Goal: Complete application form

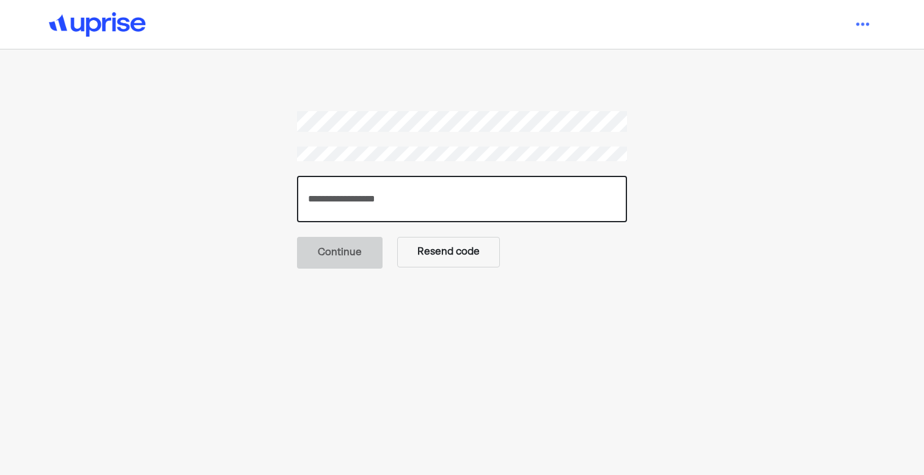
click at [376, 202] on input "number" at bounding box center [462, 199] width 330 height 46
paste input "******"
type input "******"
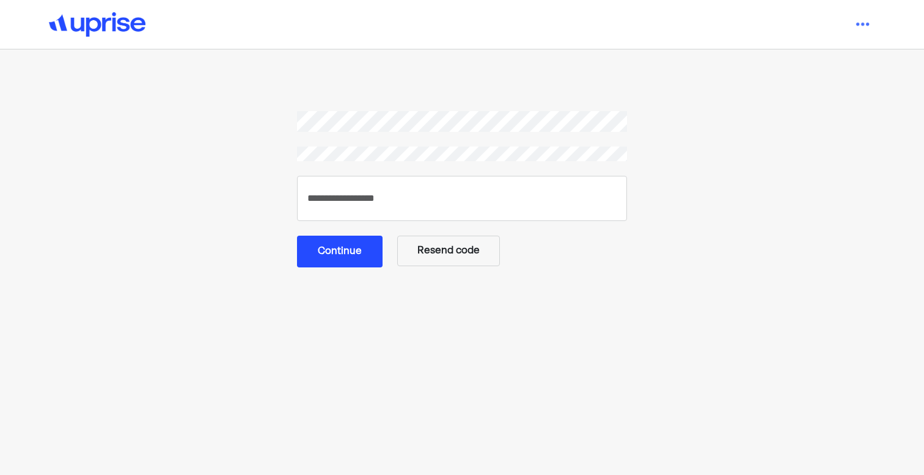
click at [326, 253] on button "Continue" at bounding box center [340, 252] width 86 height 32
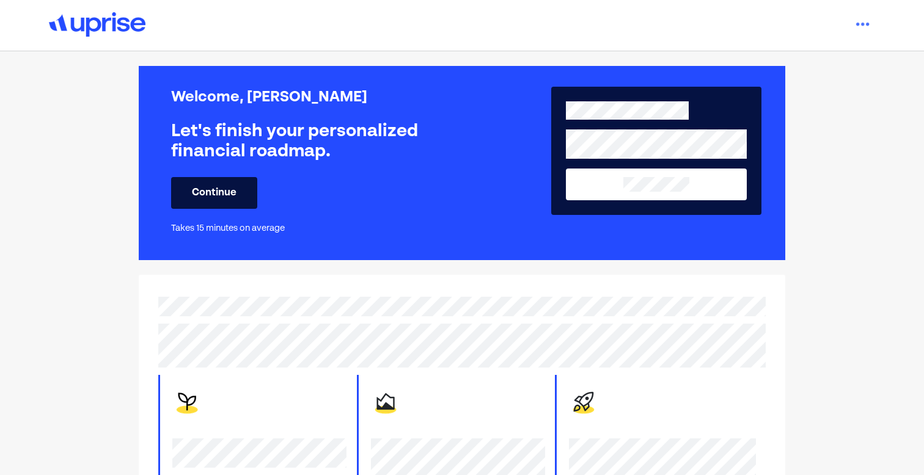
click at [419, 214] on div "Welcome, [PERSON_NAME]'s finish your personalized financial roadmap. Continue T…" at bounding box center [321, 163] width 300 height 180
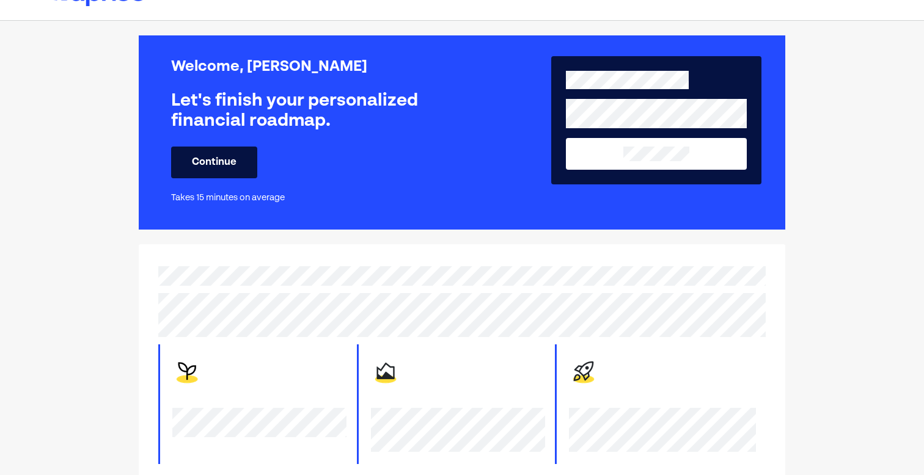
scroll to position [31, 0]
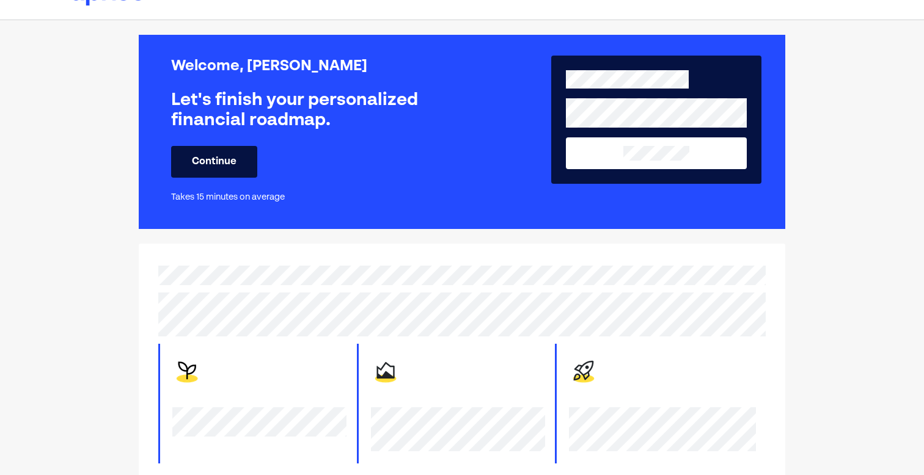
click at [211, 164] on button "Continue" at bounding box center [214, 162] width 86 height 32
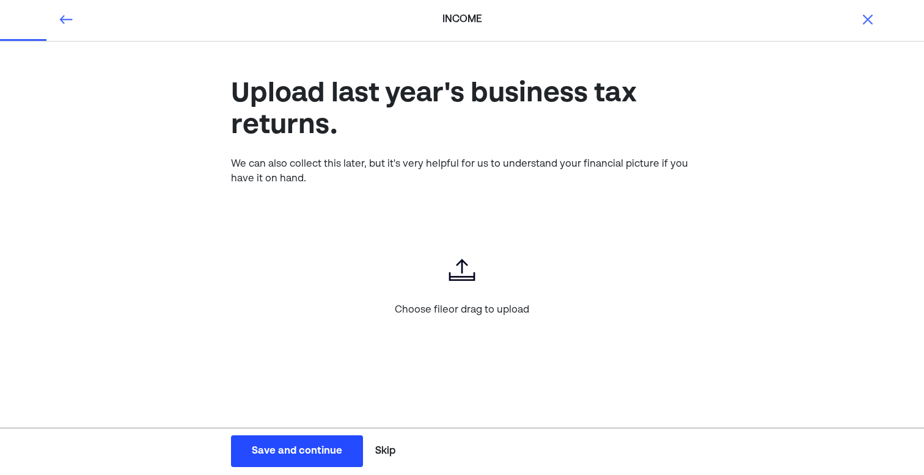
click at [381, 447] on button "Skip" at bounding box center [385, 451] width 30 height 31
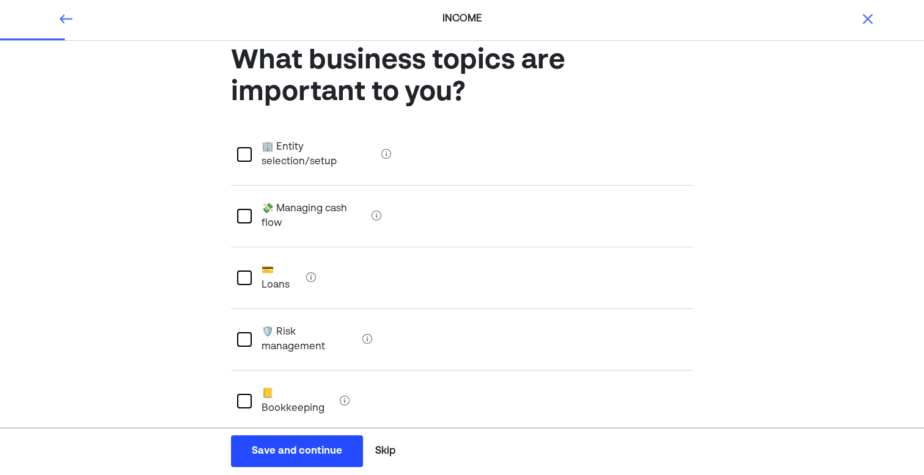
scroll to position [25, 0]
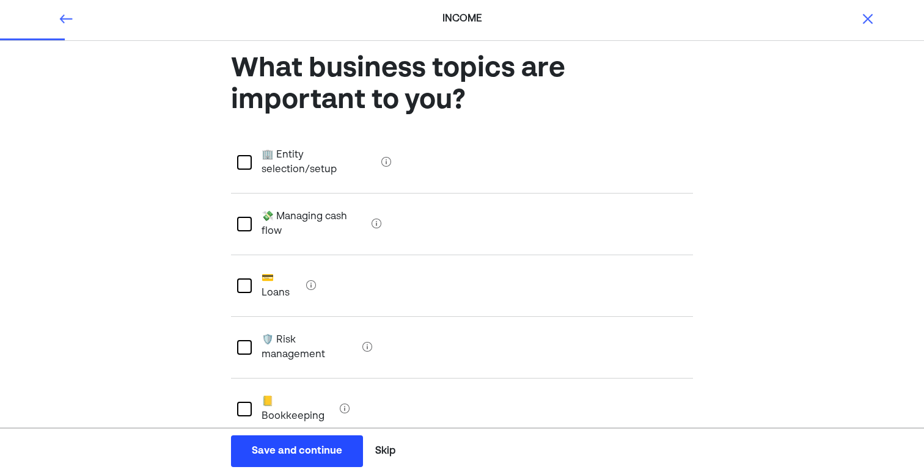
click at [243, 217] on div at bounding box center [244, 224] width 15 height 15
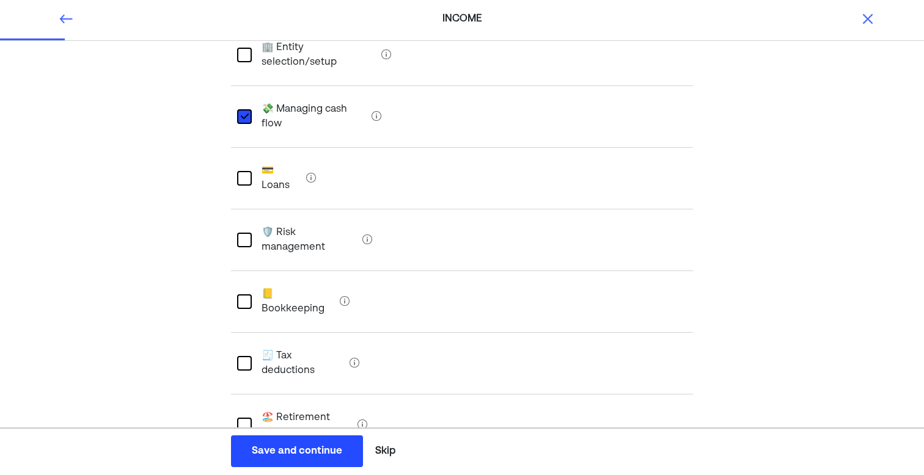
scroll to position [128, 0]
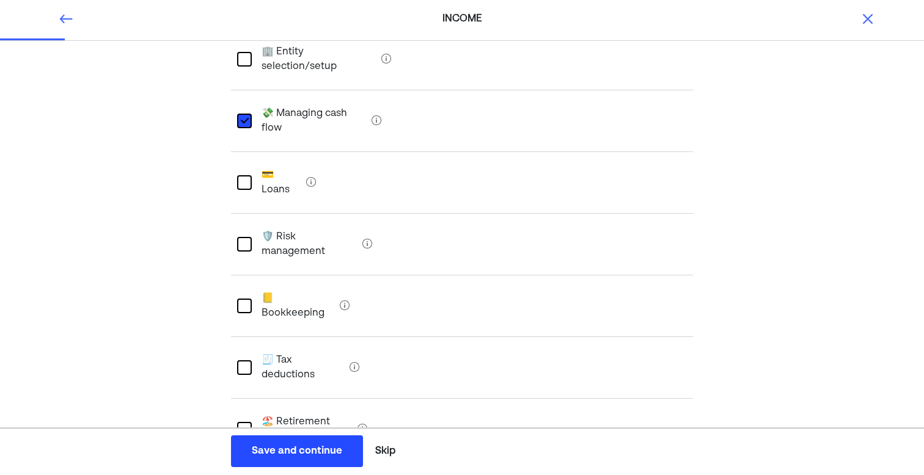
click at [243, 299] on div at bounding box center [244, 306] width 15 height 15
click at [241, 361] on div at bounding box center [244, 368] width 15 height 15
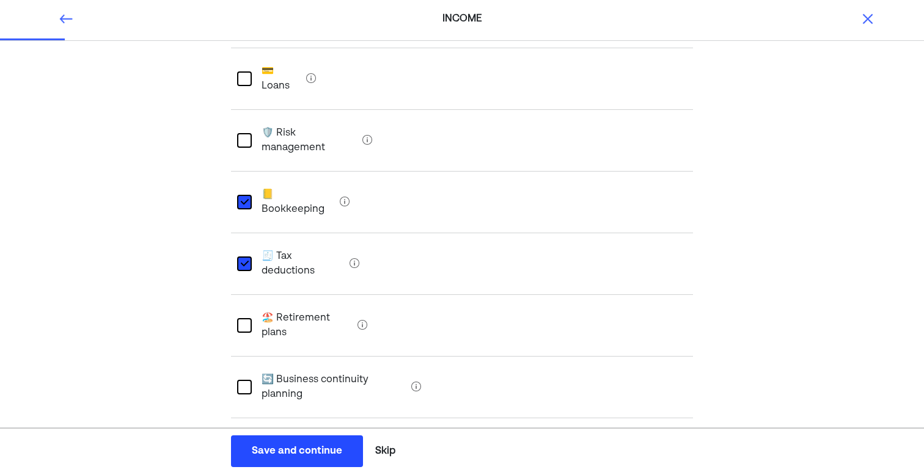
scroll to position [231, 0]
click at [243, 443] on div at bounding box center [244, 450] width 15 height 15
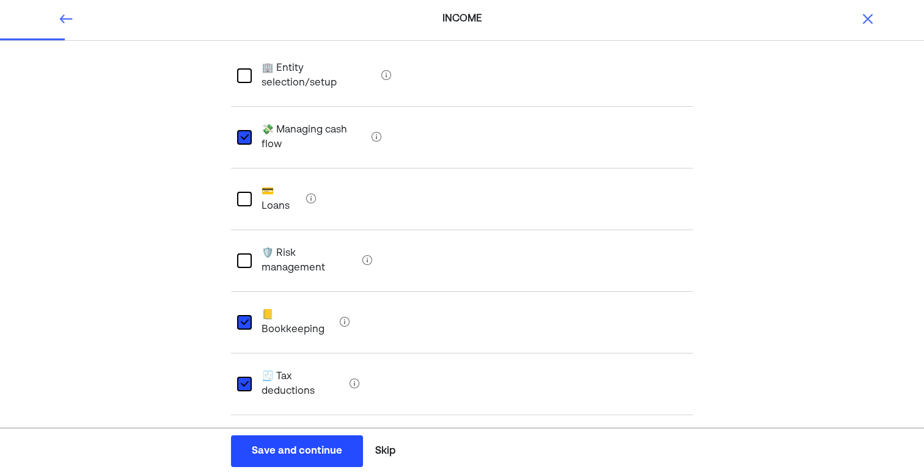
scroll to position [111, 0]
click at [244, 193] on div at bounding box center [244, 200] width 15 height 15
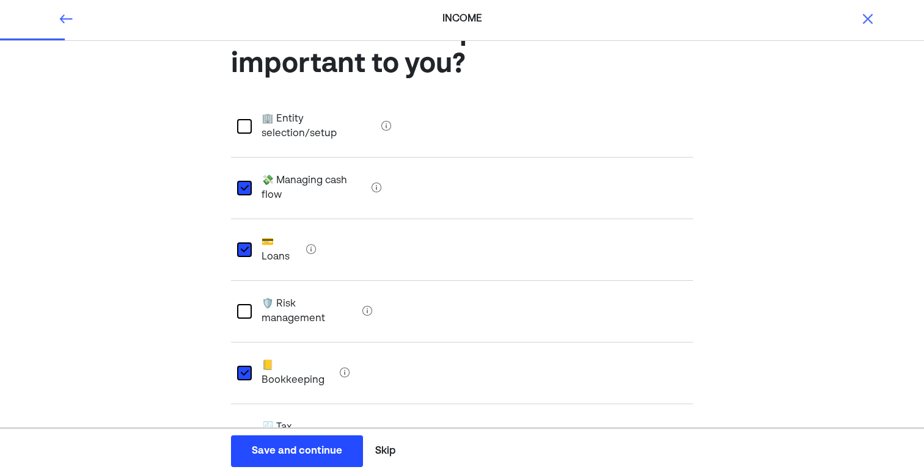
scroll to position [56, 0]
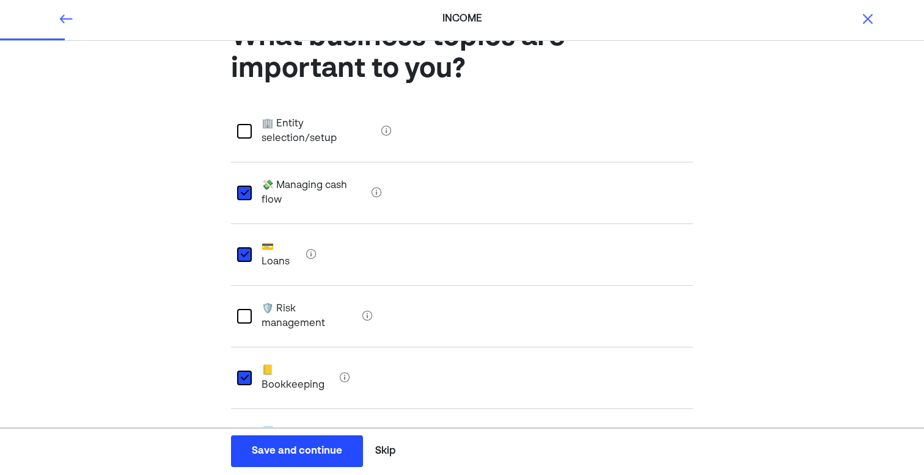
click at [241, 124] on div at bounding box center [244, 131] width 15 height 15
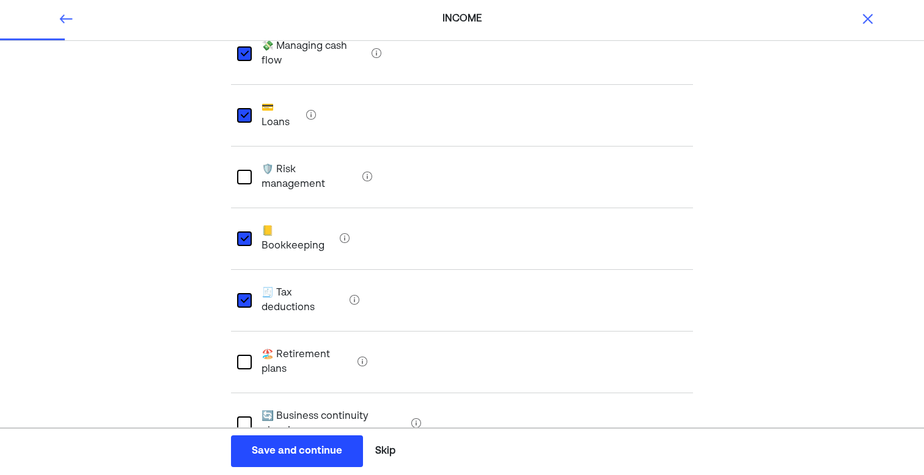
scroll to position [277, 0]
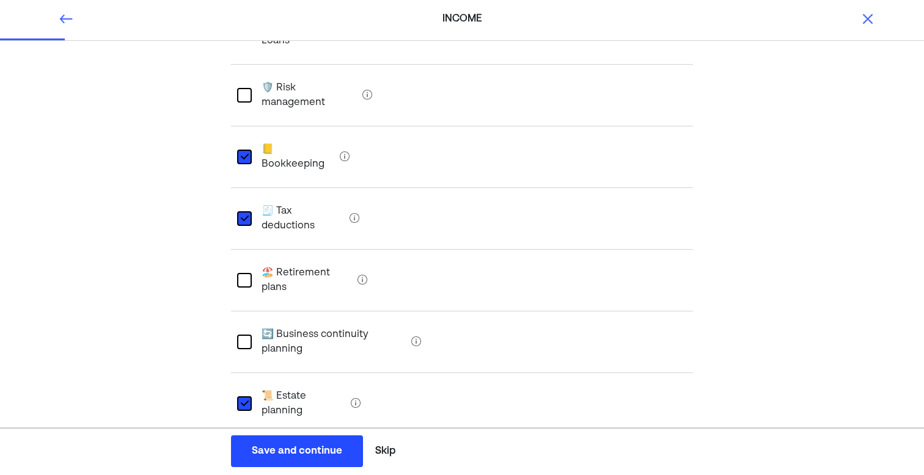
click at [287, 444] on button "Save and continue Save Save and continue" at bounding box center [297, 452] width 132 height 32
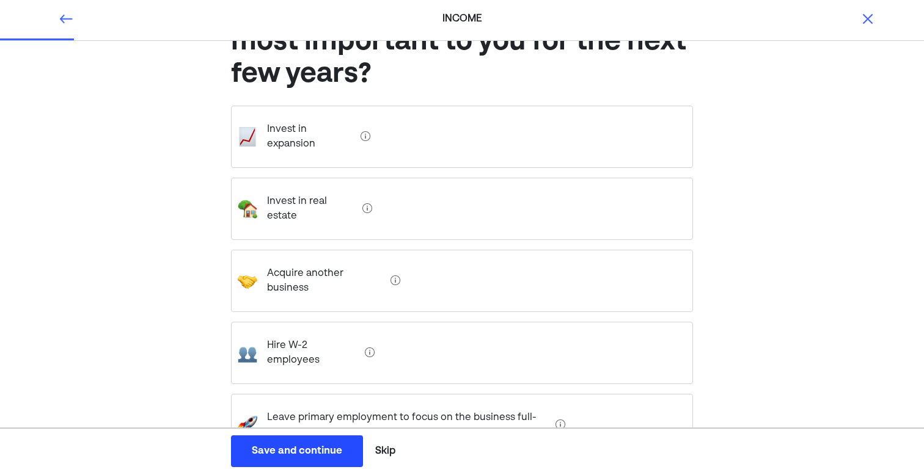
scroll to position [72, 0]
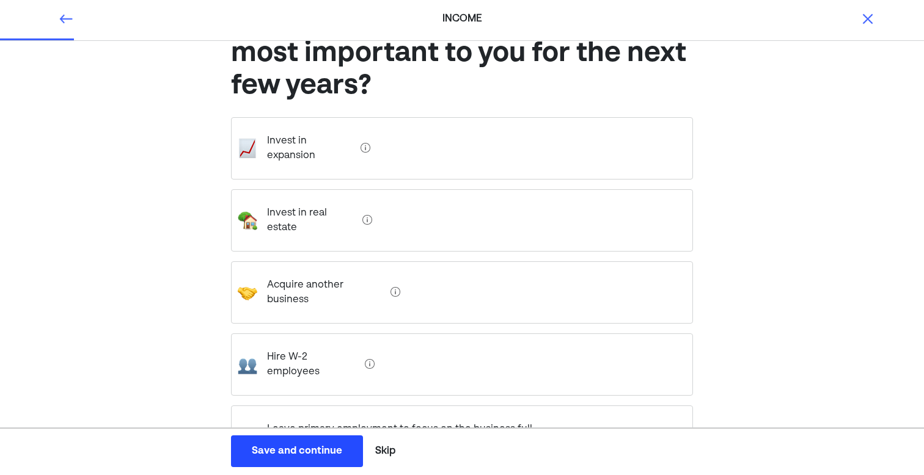
click at [303, 144] on expansion "Invest in expansion" at bounding box center [306, 148] width 98 height 49
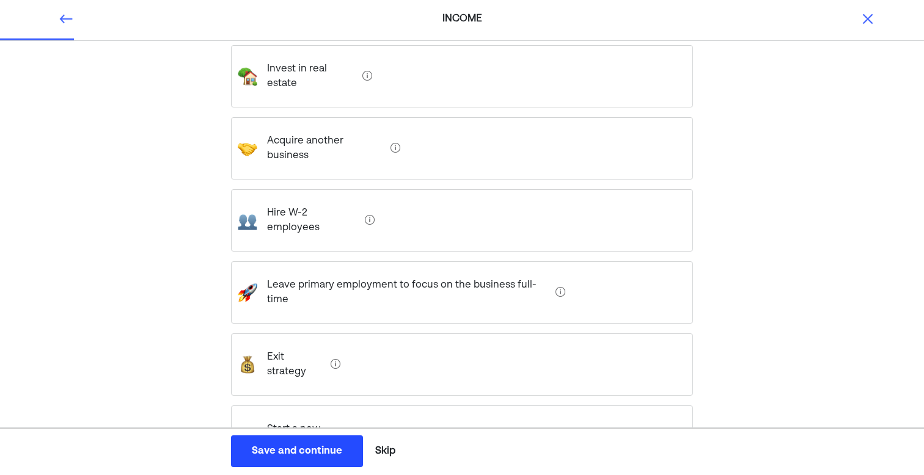
scroll to position [229, 0]
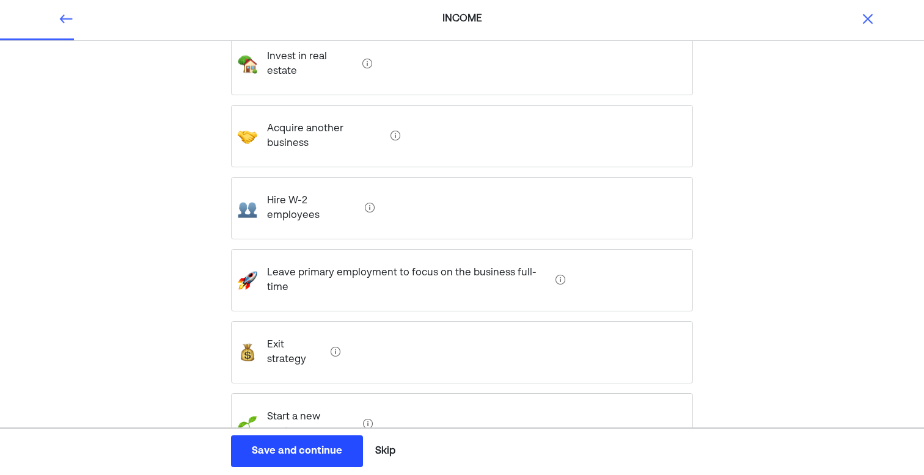
click at [282, 444] on div "Save and continue" at bounding box center [297, 451] width 90 height 15
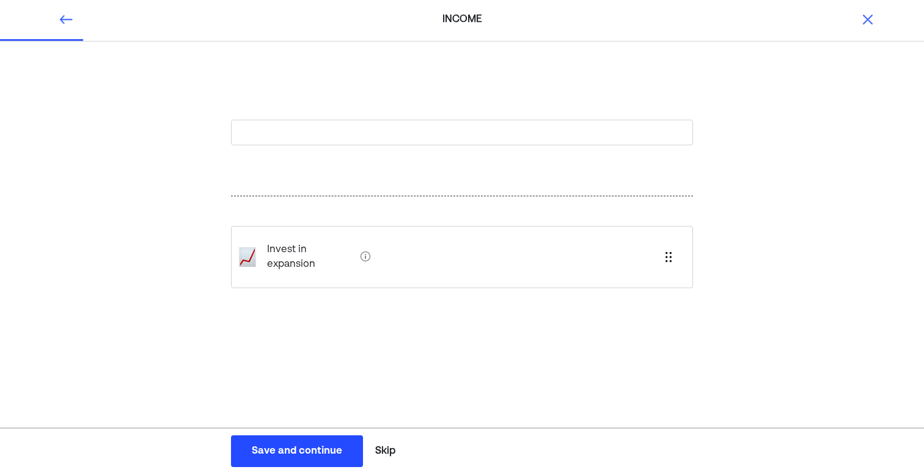
scroll to position [0, 0]
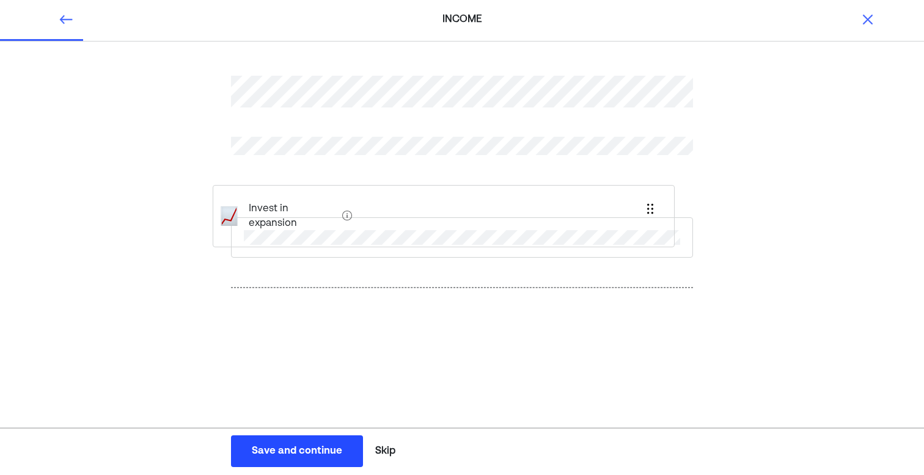
drag, startPoint x: 667, startPoint y: 298, endPoint x: 648, endPoint y: 202, distance: 97.2
click at [648, 202] on div "Invest in expansion" at bounding box center [462, 212] width 462 height 333
click at [283, 440] on button "Save and continue Save Save and continue" at bounding box center [297, 452] width 132 height 32
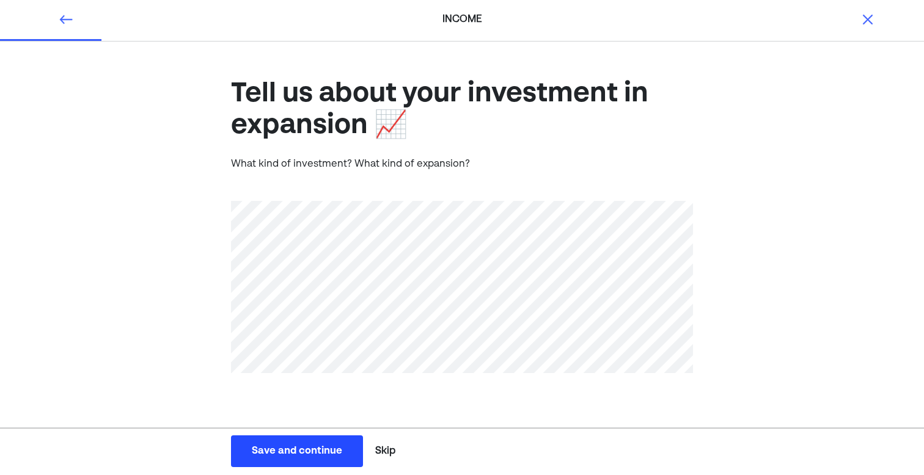
click at [273, 444] on button "Save and continue Save Save and continue" at bounding box center [297, 452] width 132 height 32
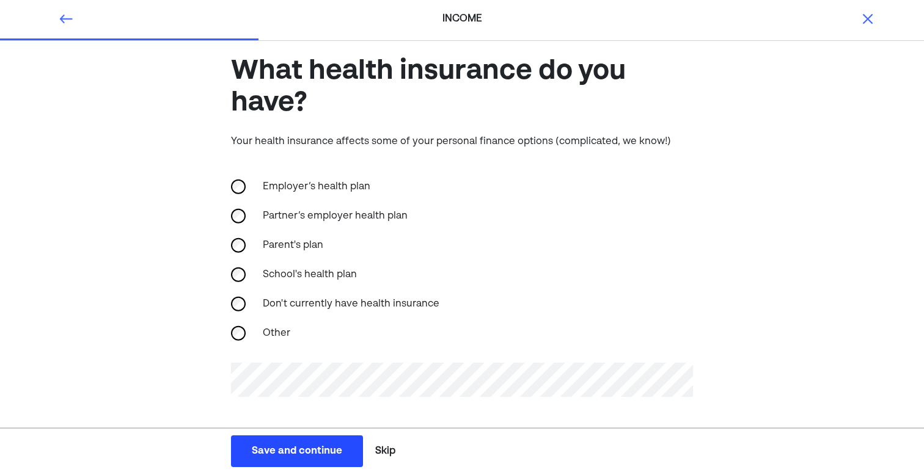
scroll to position [24, 0]
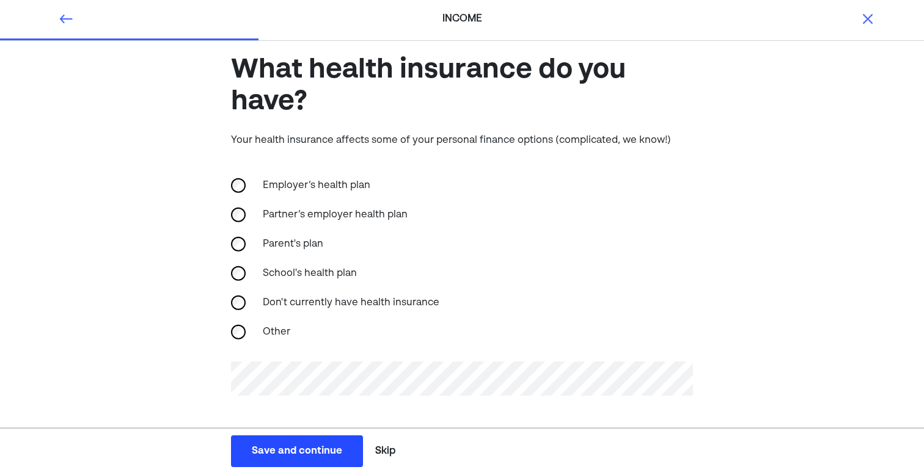
click at [278, 447] on div "Save and continue" at bounding box center [297, 451] width 90 height 15
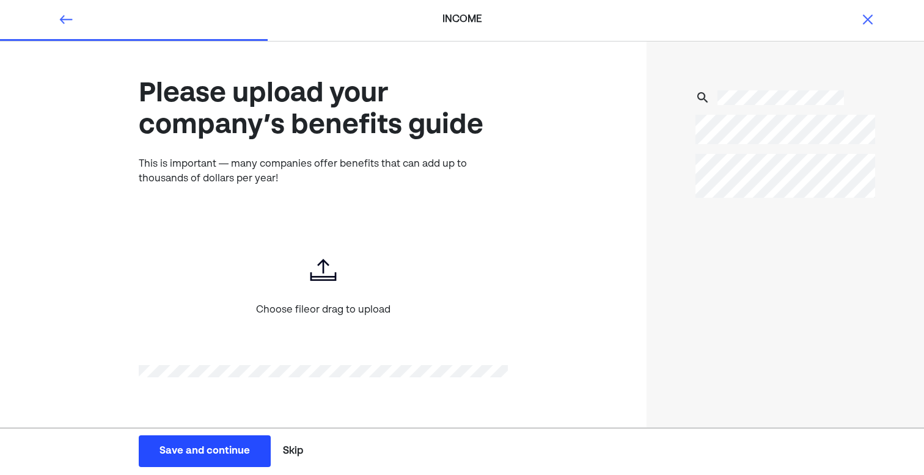
scroll to position [0, 0]
click at [290, 445] on button "Skip" at bounding box center [293, 451] width 30 height 31
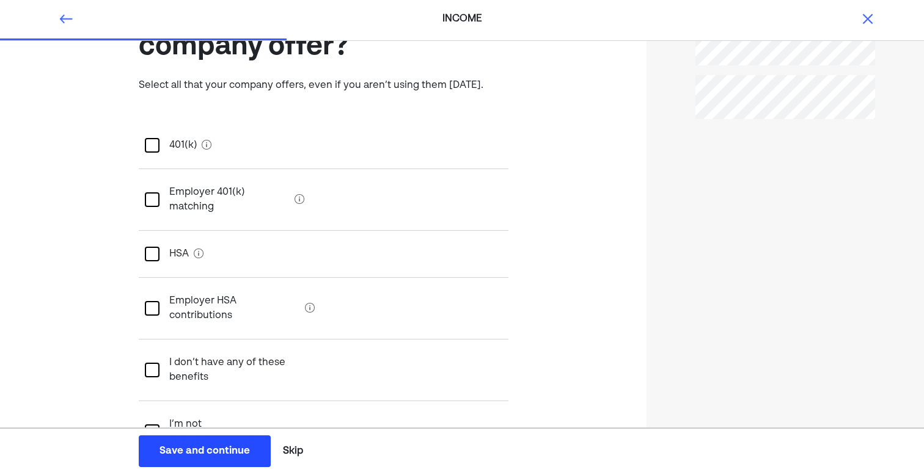
scroll to position [81, 0]
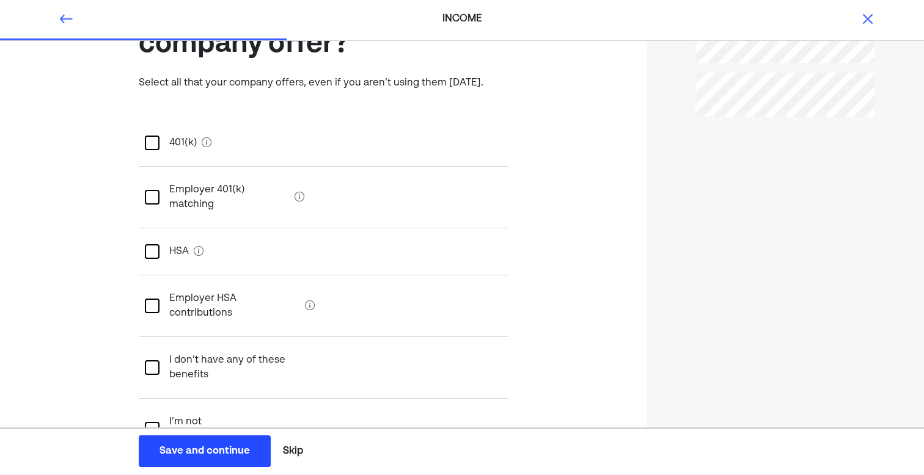
click at [149, 361] on div at bounding box center [152, 368] width 15 height 15
click at [237, 441] on button "Save and continue Save Save and continue" at bounding box center [205, 452] width 132 height 32
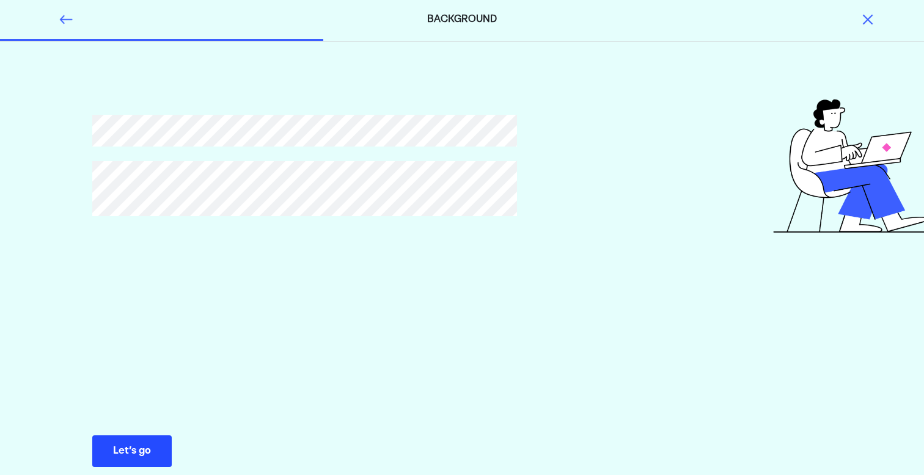
click at [145, 442] on button "Let’s go Save Let’s go" at bounding box center [131, 452] width 79 height 32
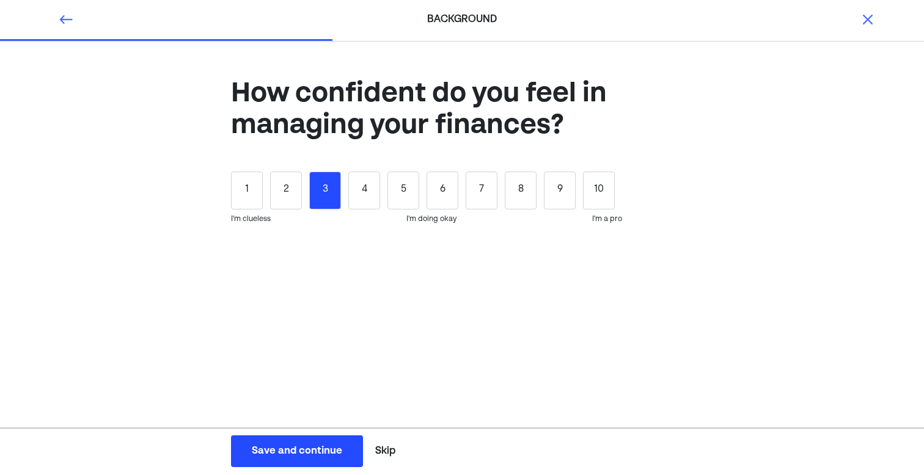
click at [331, 188] on div "3" at bounding box center [325, 191] width 32 height 38
click at [292, 439] on button "Save and continue Save Save and continue" at bounding box center [297, 452] width 132 height 32
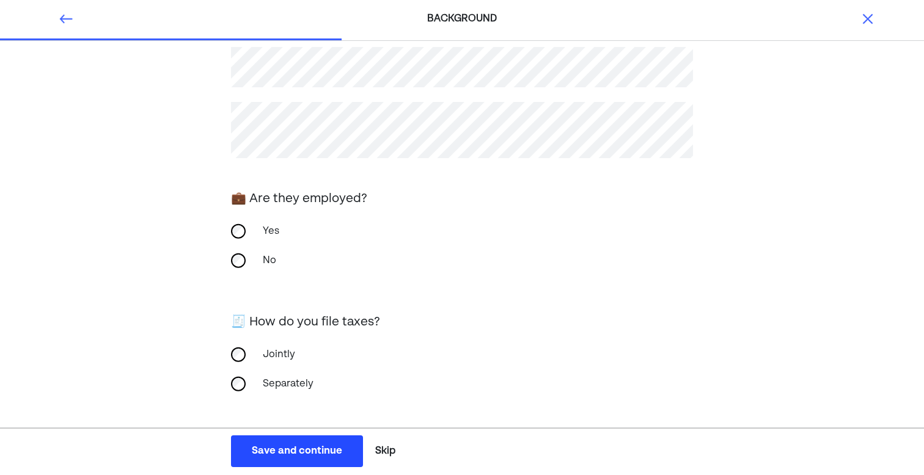
scroll to position [130, 0]
click at [267, 445] on div "Save and continue" at bounding box center [297, 451] width 90 height 15
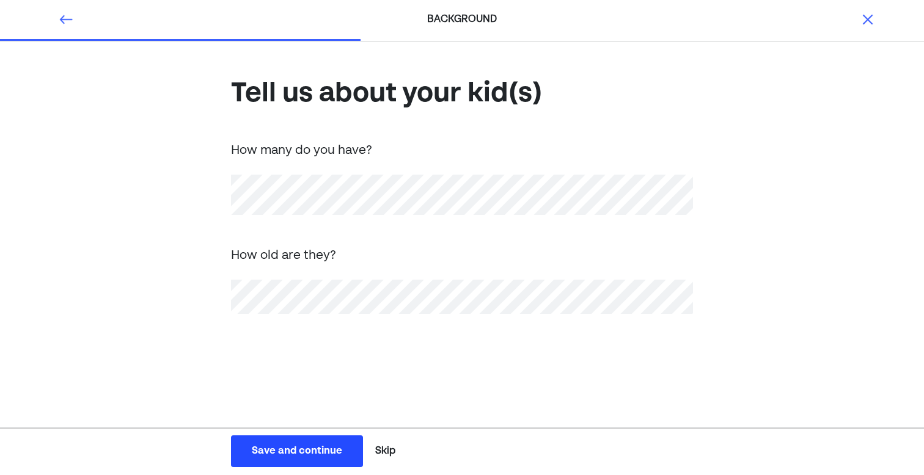
click at [299, 443] on button "Save and continue Save Save and continue" at bounding box center [297, 452] width 132 height 32
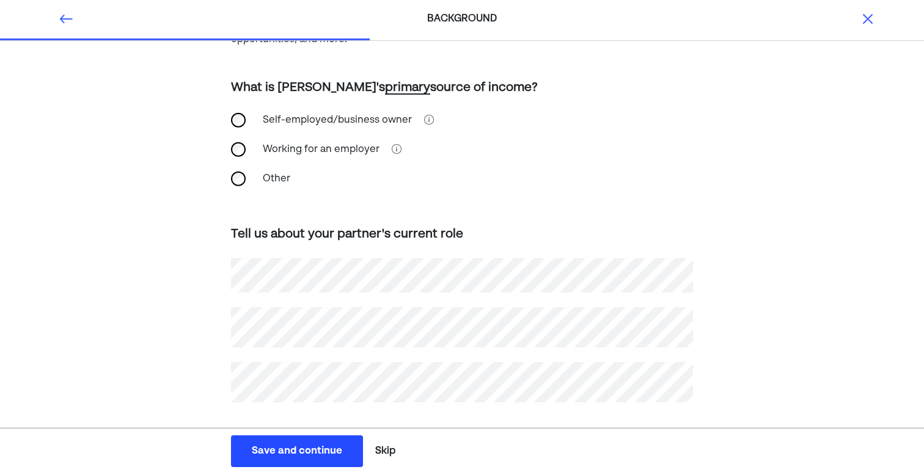
scroll to position [159, 0]
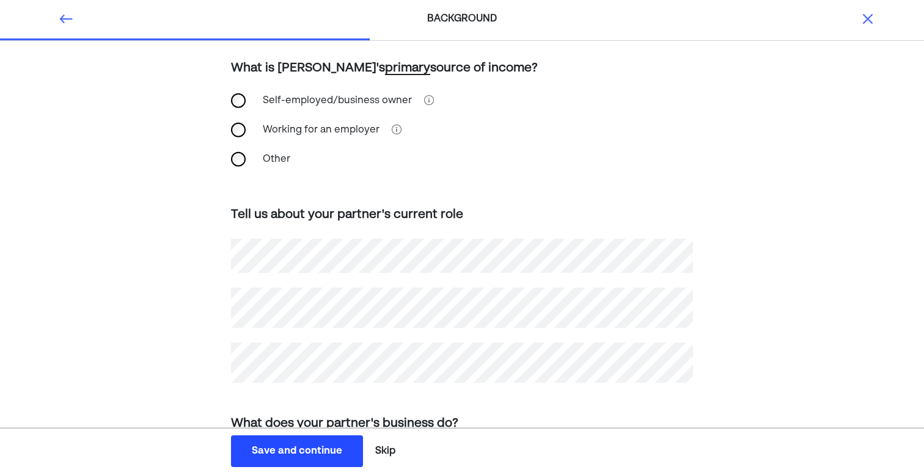
click at [164, 336] on div "How does [PERSON_NAME] make money ? Your partner's income impacts your joint fi…" at bounding box center [462, 334] width 924 height 903
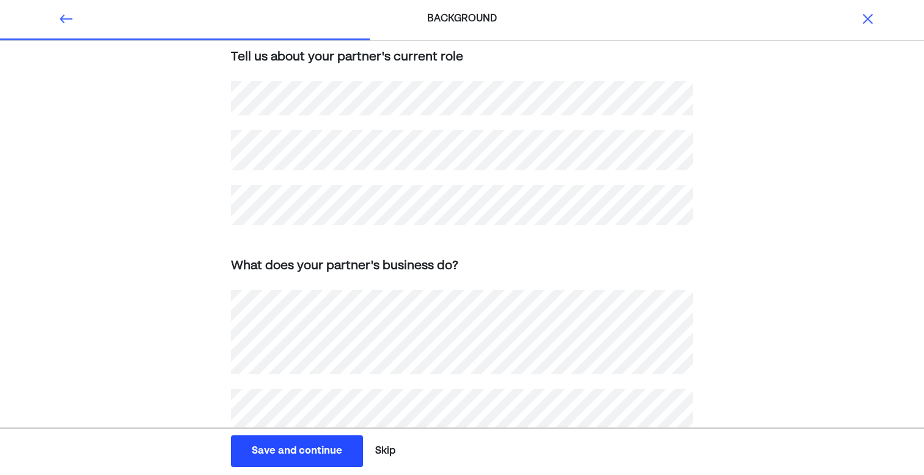
scroll to position [324, 0]
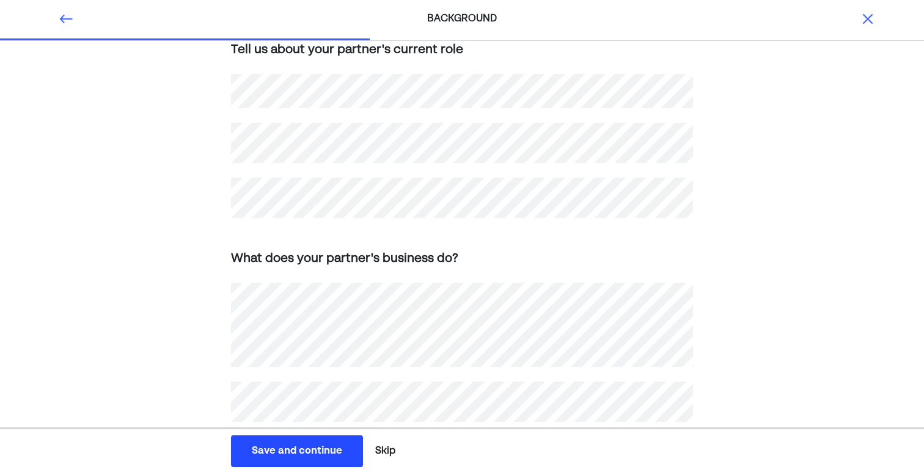
click at [137, 359] on div "How does [PERSON_NAME] make money ? Your partner's income impacts your joint fi…" at bounding box center [462, 169] width 924 height 903
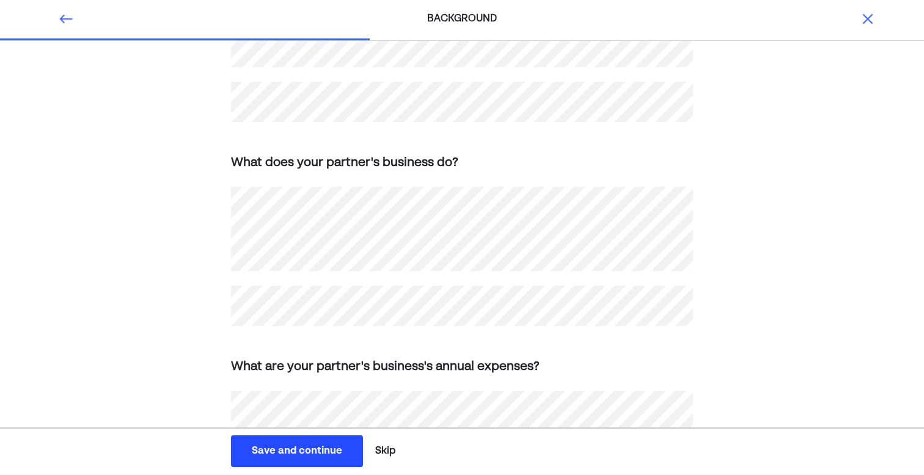
scroll to position [436, 0]
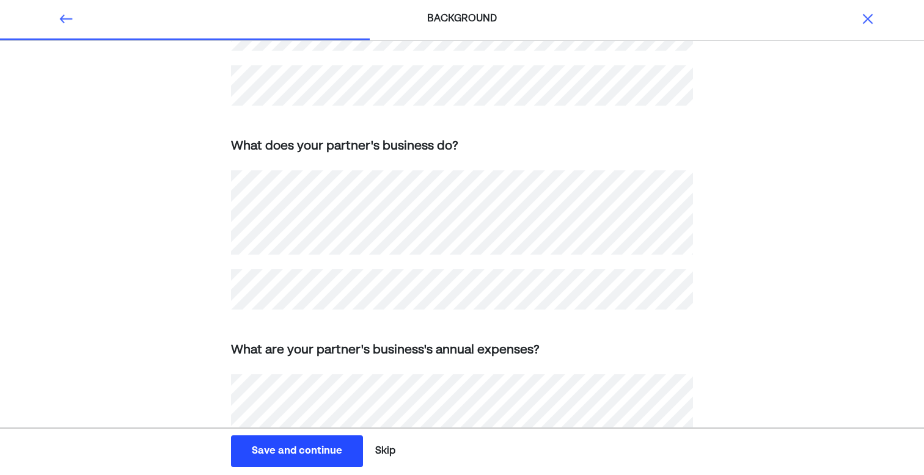
click at [114, 387] on div "How does [PERSON_NAME] make money ? Your partner's income impacts your joint fi…" at bounding box center [462, 56] width 924 height 903
click at [281, 447] on div "Save and continue" at bounding box center [297, 451] width 90 height 15
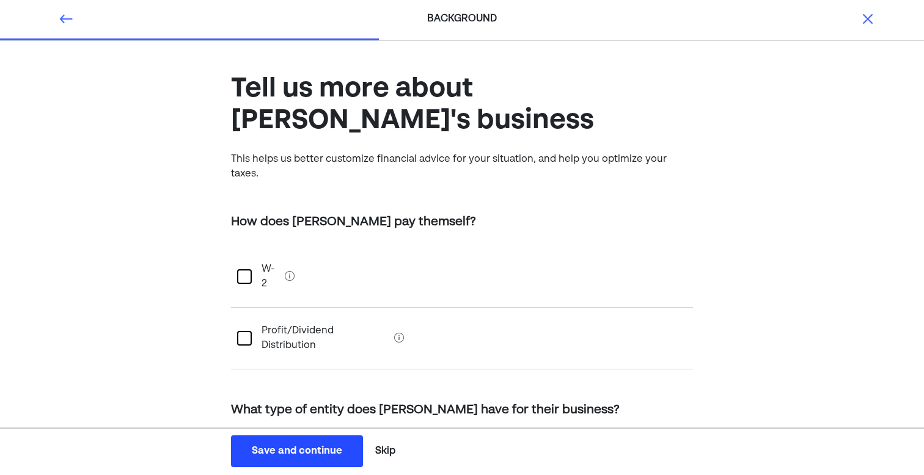
scroll to position [0, 0]
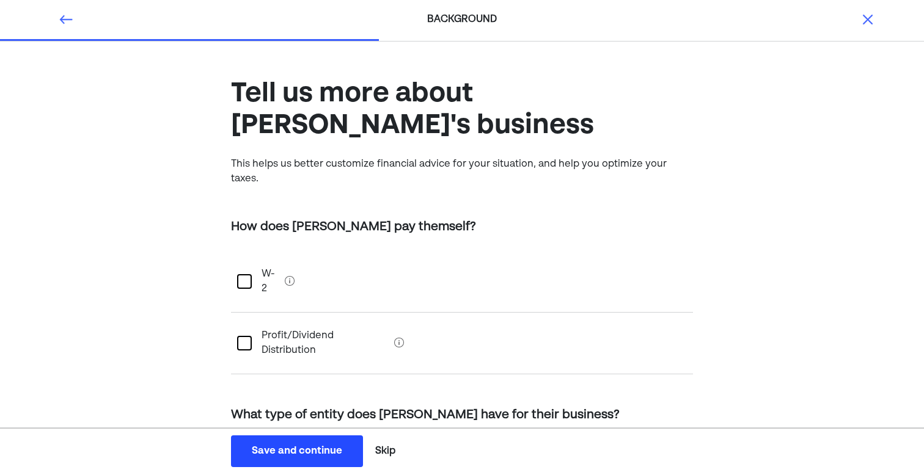
click at [242, 336] on div at bounding box center [244, 343] width 15 height 15
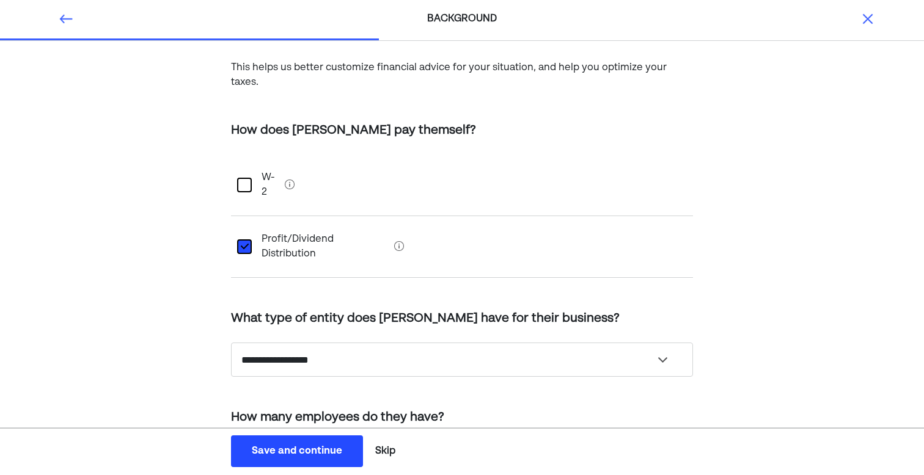
scroll to position [111, 0]
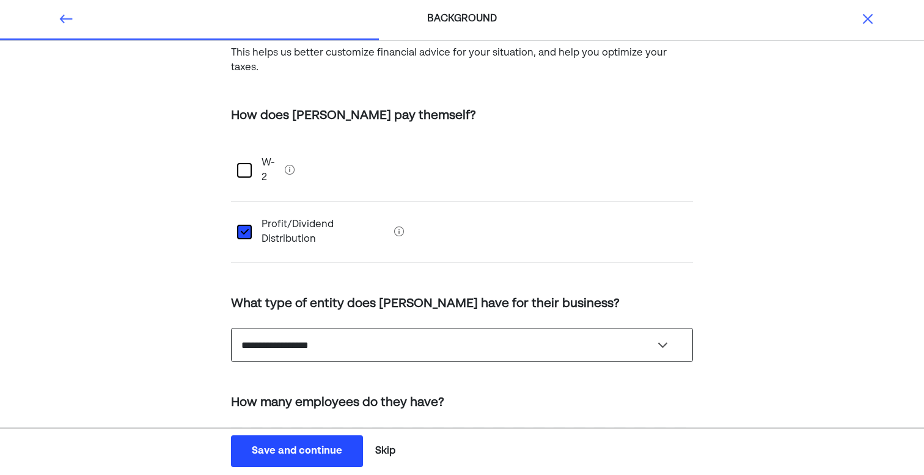
click at [282, 328] on select "**********" at bounding box center [462, 345] width 462 height 34
select select "**********"
click at [231, 328] on select "**********" at bounding box center [462, 345] width 462 height 34
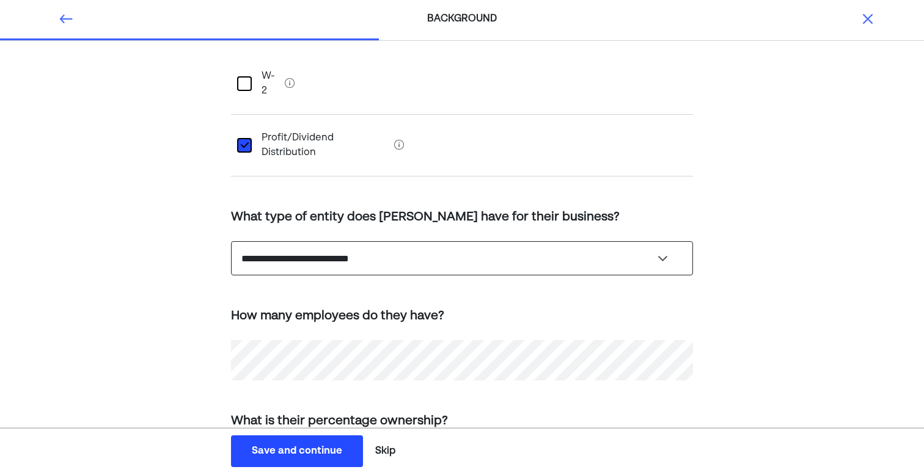
scroll to position [200, 0]
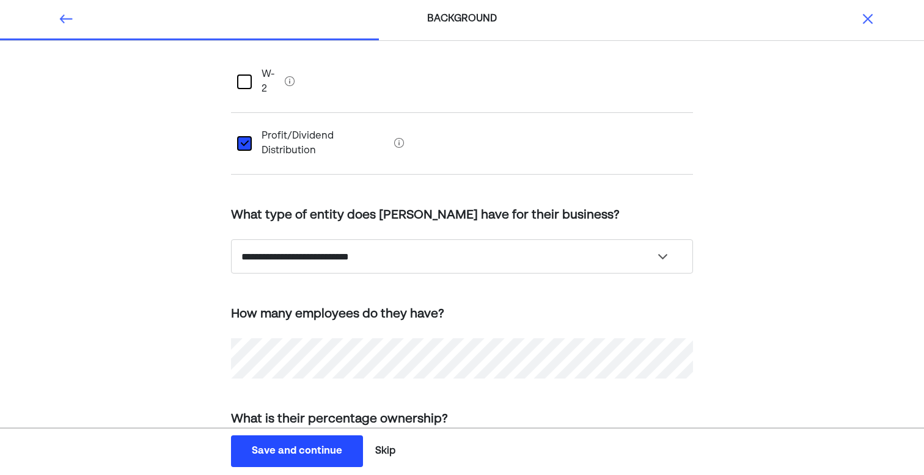
click at [201, 314] on div "**********" at bounding box center [462, 200] width 924 height 716
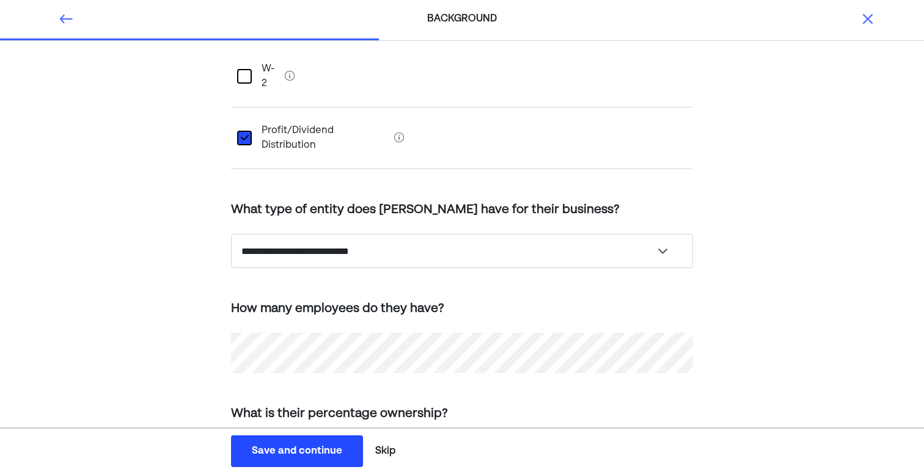
click at [273, 447] on div "Save and continue" at bounding box center [297, 451] width 90 height 15
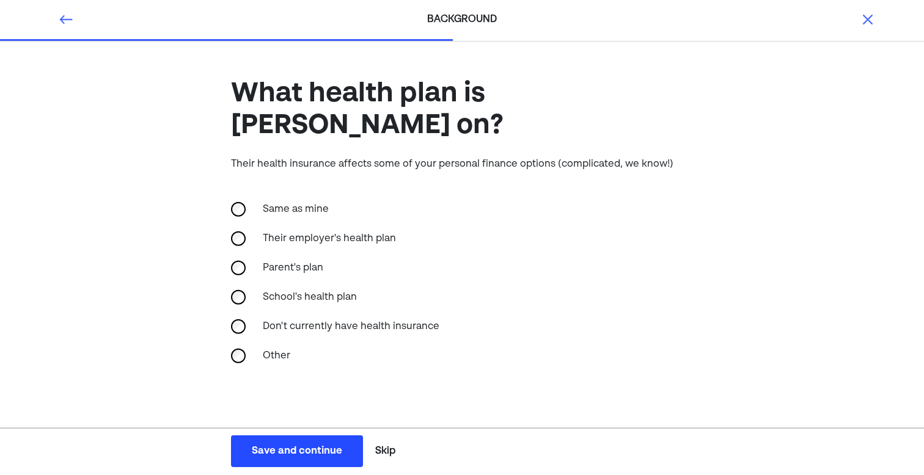
click at [273, 444] on div "Save and continue" at bounding box center [297, 451] width 90 height 15
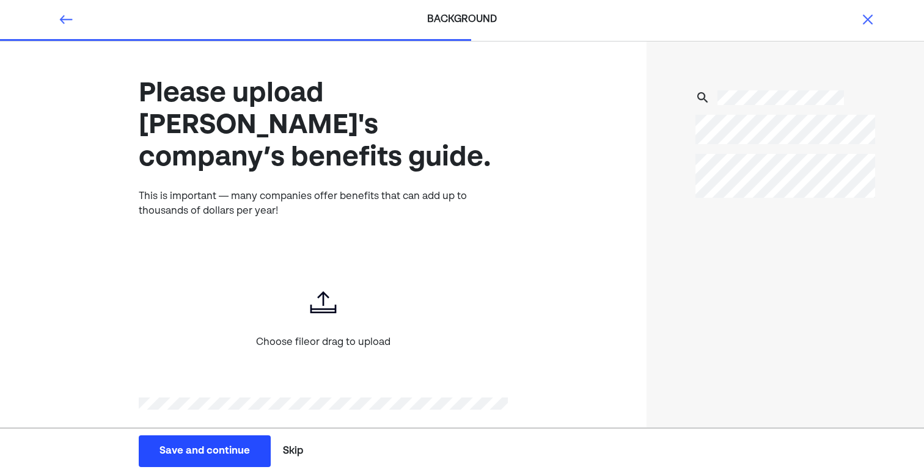
click at [298, 449] on button "Skip" at bounding box center [293, 451] width 30 height 31
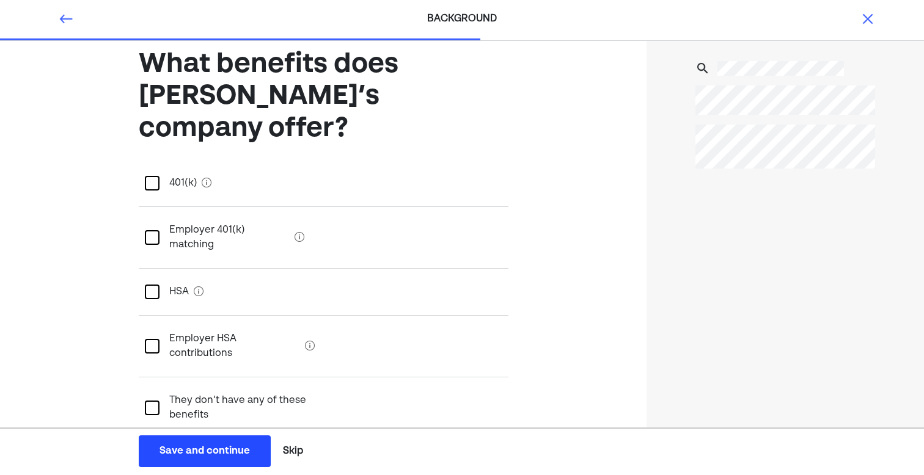
scroll to position [37, 0]
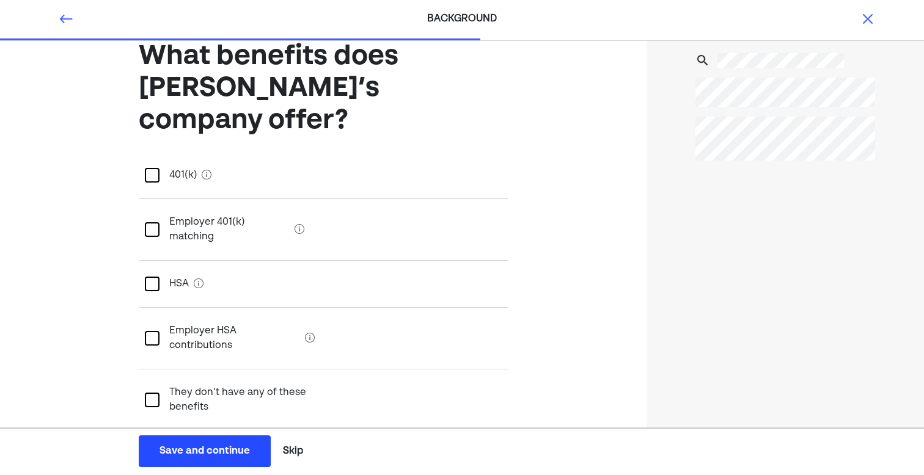
click at [153, 393] on div at bounding box center [152, 400] width 15 height 15
click at [199, 444] on div "Save and continue" at bounding box center [205, 451] width 90 height 15
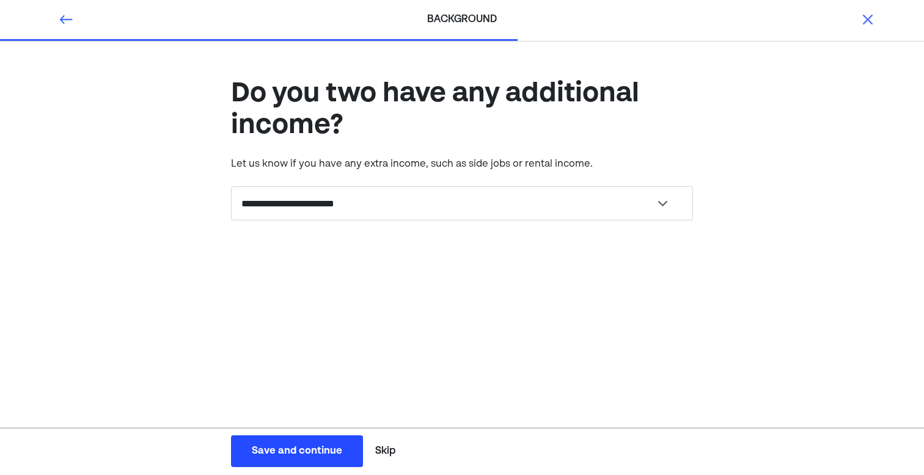
scroll to position [0, 0]
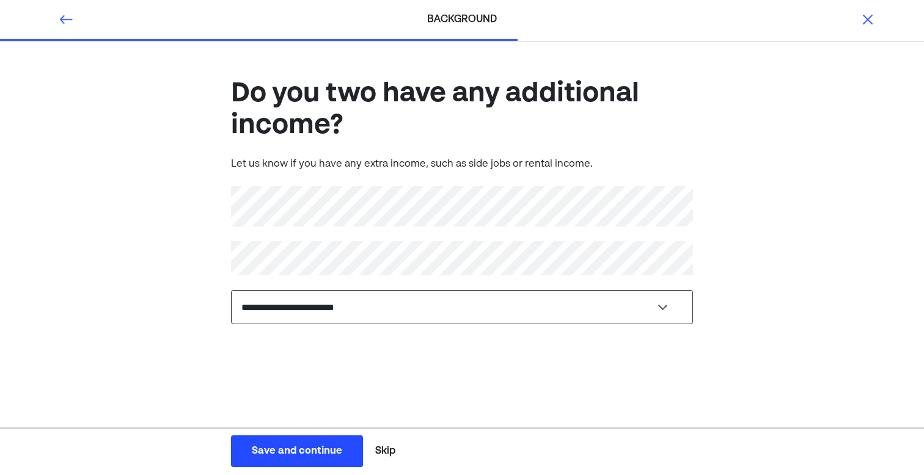
click at [303, 310] on select "**********" at bounding box center [462, 307] width 462 height 34
select select "*****"
click at [231, 290] on select "**********" at bounding box center [462, 307] width 462 height 34
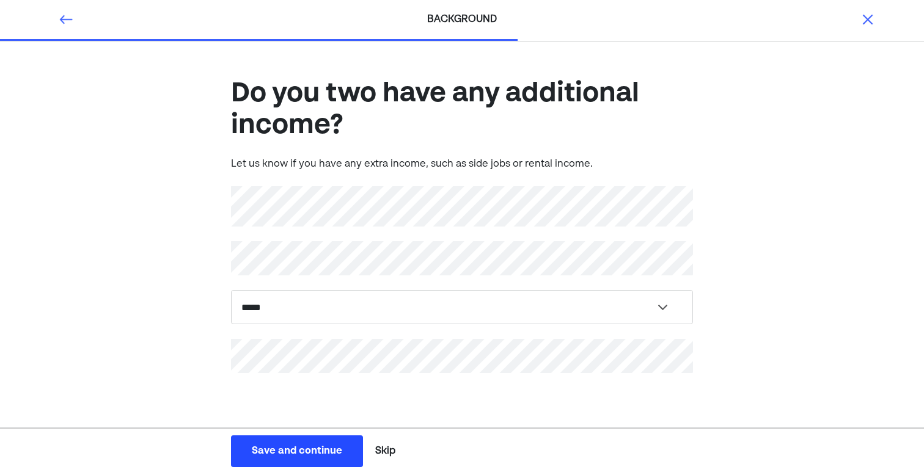
click at [160, 388] on div "**********" at bounding box center [462, 244] width 924 height 405
click at [284, 441] on button "Save and continue Save Save and continue" at bounding box center [297, 452] width 132 height 32
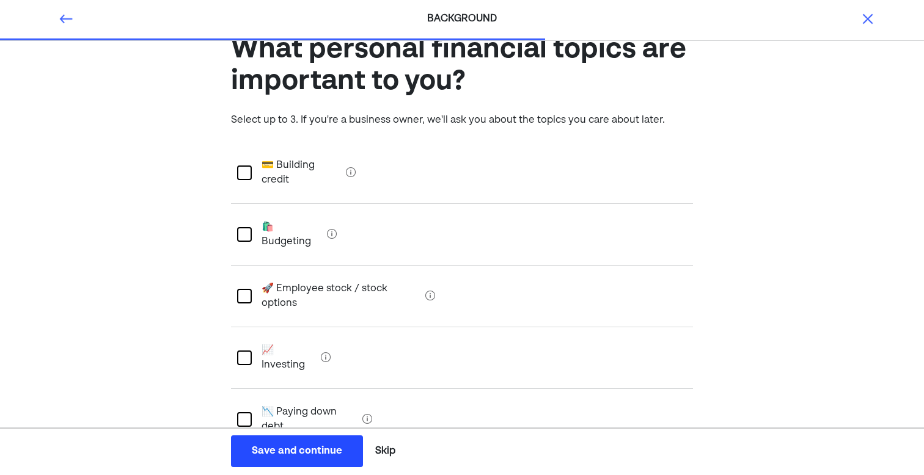
scroll to position [47, 0]
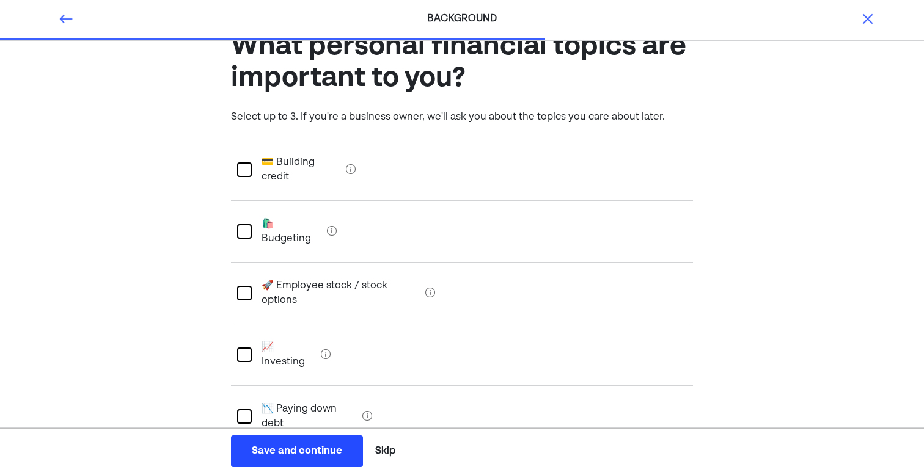
click at [244, 224] on div at bounding box center [244, 231] width 15 height 15
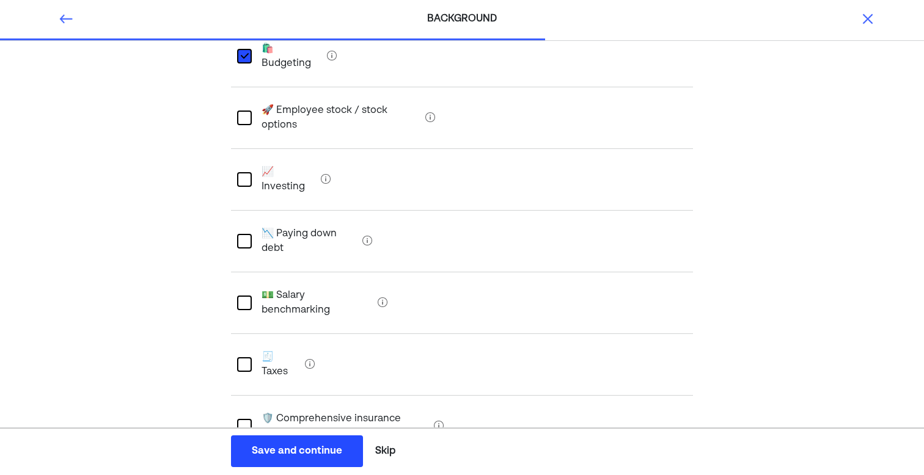
scroll to position [221, 0]
click at [243, 359] on div at bounding box center [244, 366] width 15 height 15
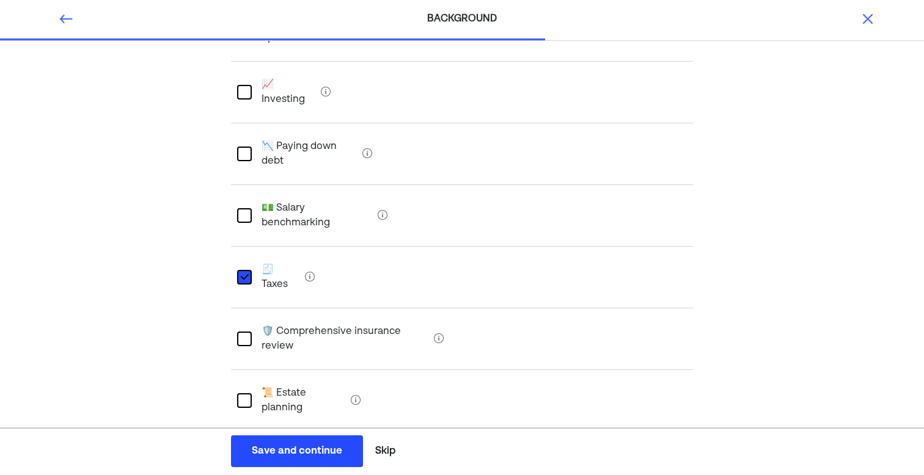
scroll to position [310, 0]
click at [243, 393] on div at bounding box center [244, 400] width 15 height 15
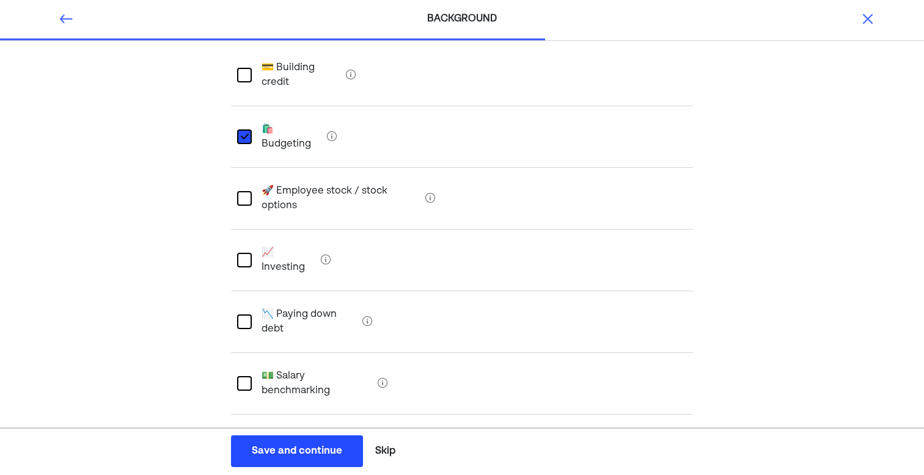
scroll to position [144, 0]
click at [245, 251] on div at bounding box center [244, 258] width 15 height 15
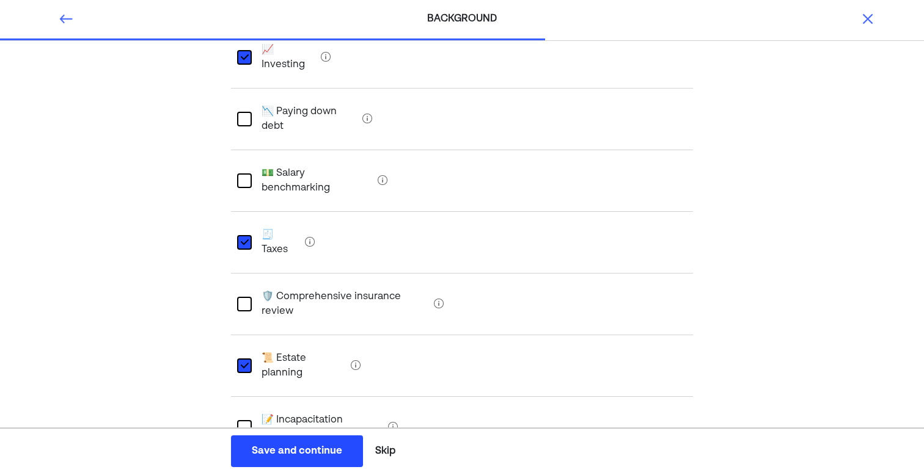
scroll to position [354, 0]
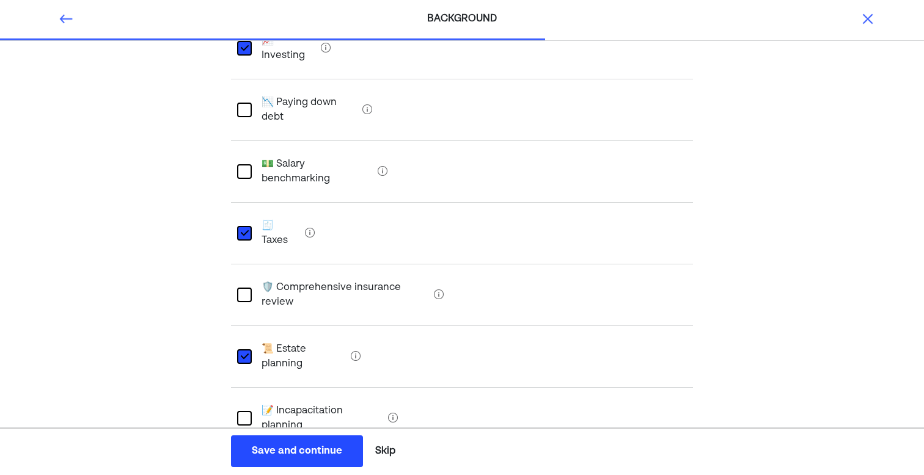
click at [147, 372] on div "What personal financial topics are important to you? Select up to 3. If you're …" at bounding box center [462, 155] width 924 height 934
click at [269, 446] on div "Save and continue" at bounding box center [297, 451] width 90 height 15
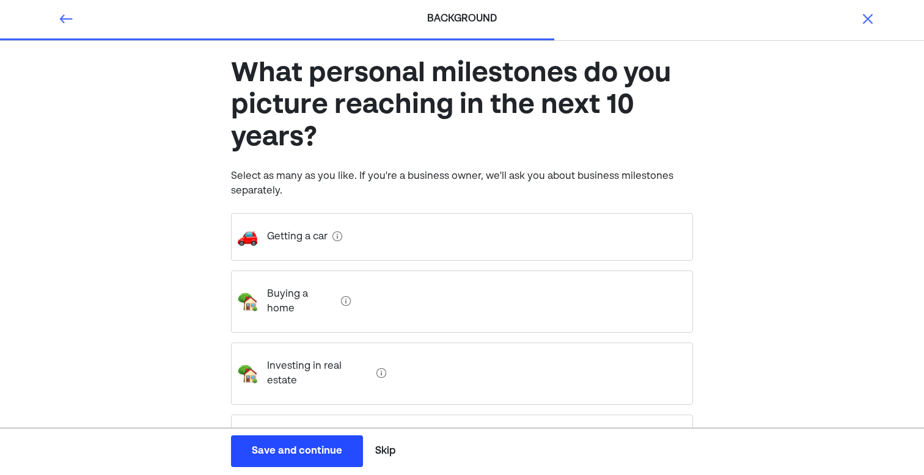
scroll to position [21, 0]
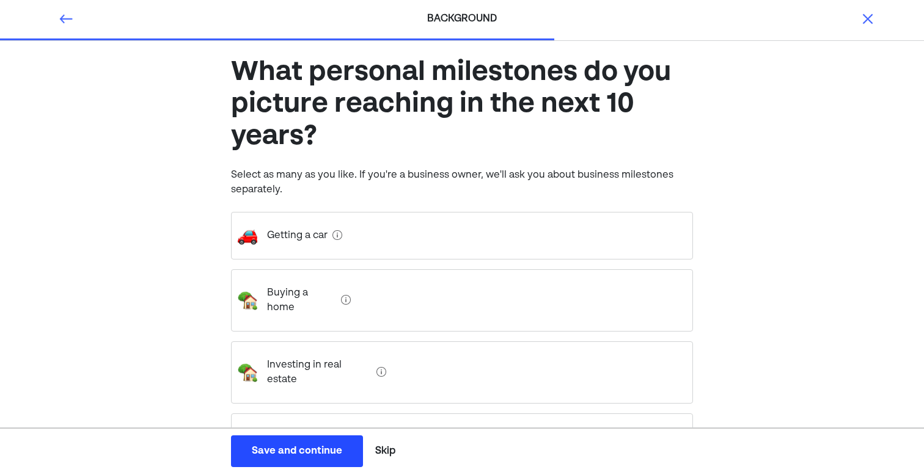
click at [293, 302] on home "Buying a home" at bounding box center [296, 300] width 79 height 49
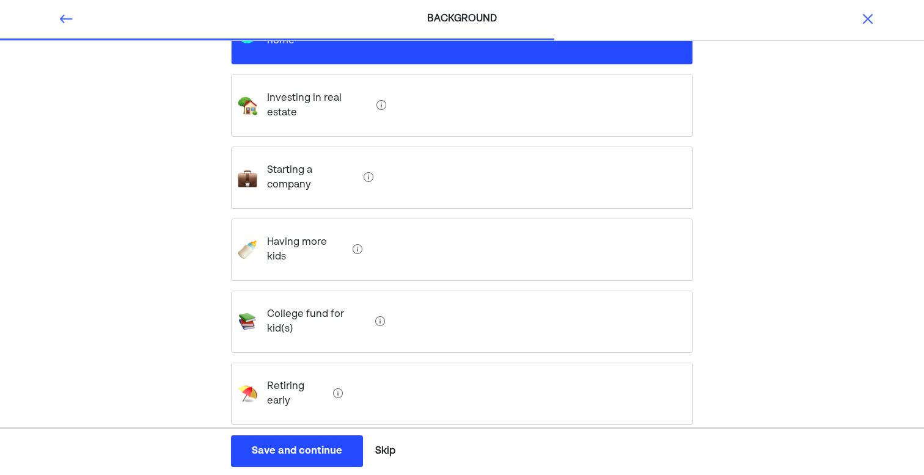
scroll to position [292, 0]
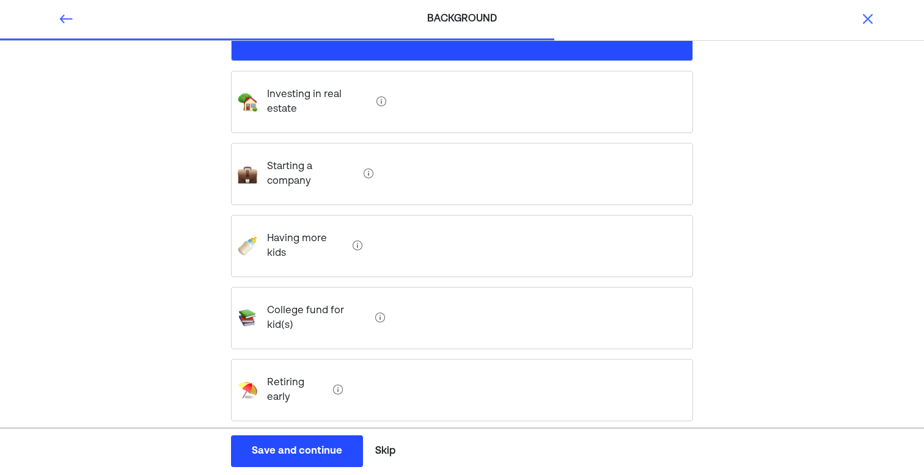
click at [265, 366] on early "Retiring early" at bounding box center [292, 390] width 71 height 49
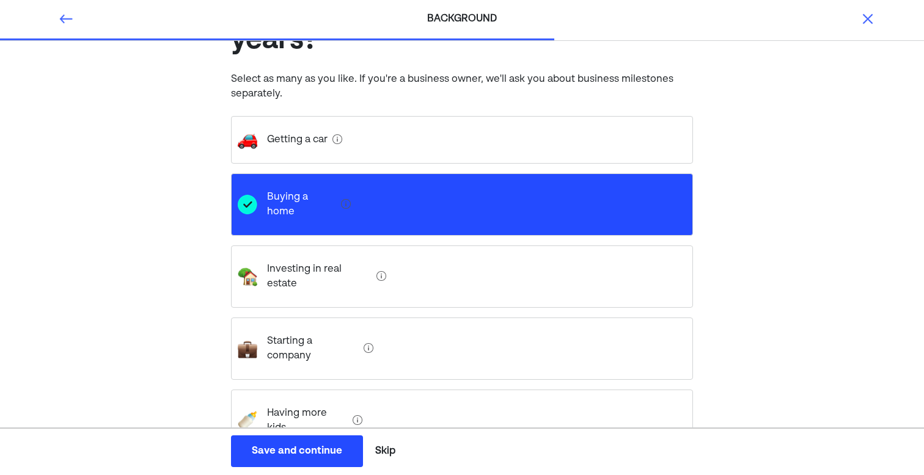
scroll to position [101, 0]
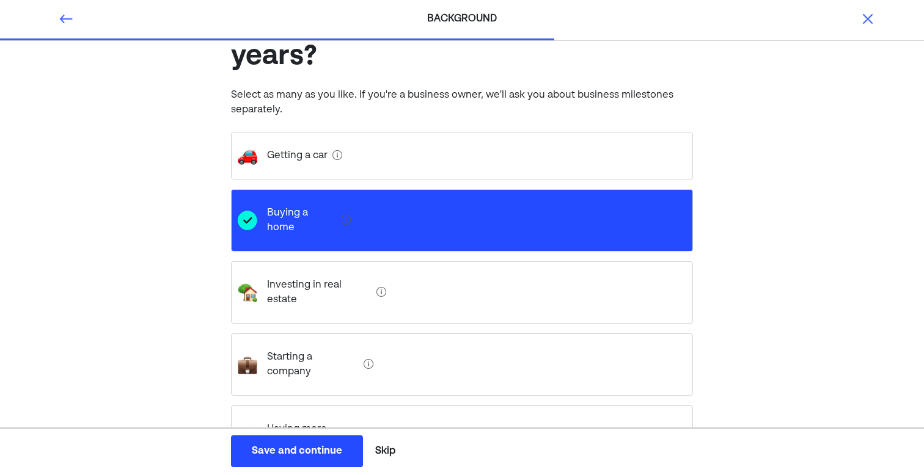
click at [277, 151] on car "Getting a car" at bounding box center [292, 156] width 70 height 34
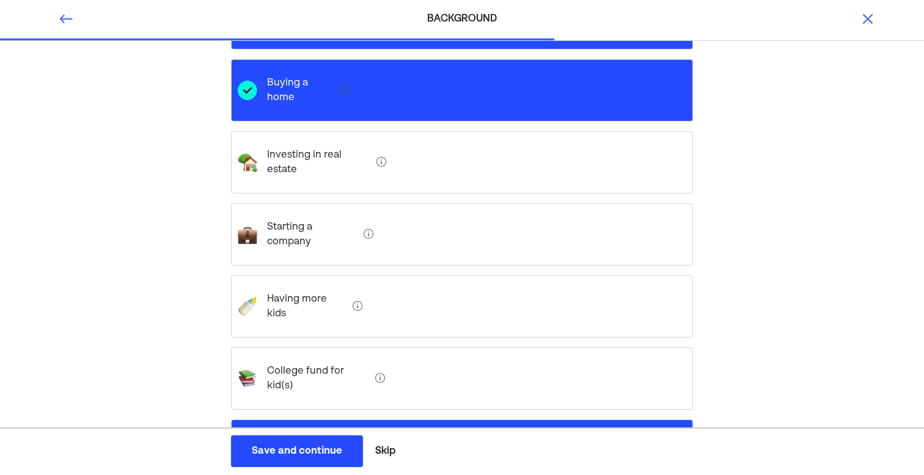
scroll to position [234, 0]
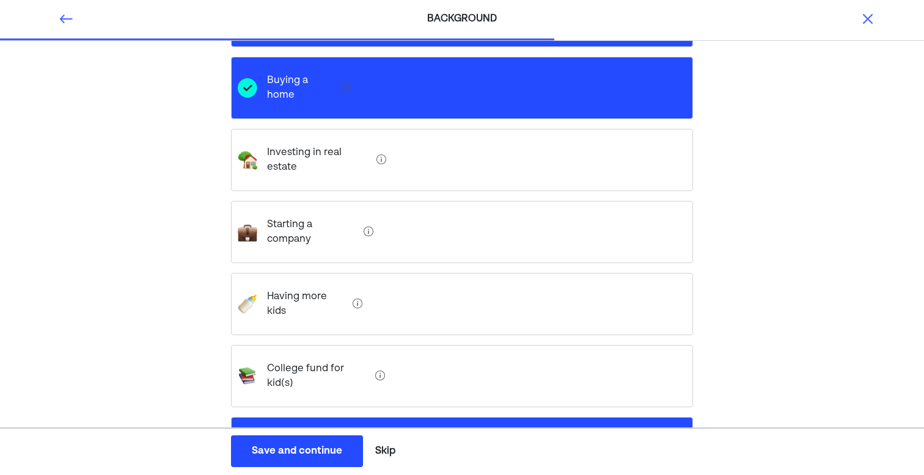
click at [281, 352] on kid\(s\) "College fund for kid(s)" at bounding box center [313, 376] width 113 height 49
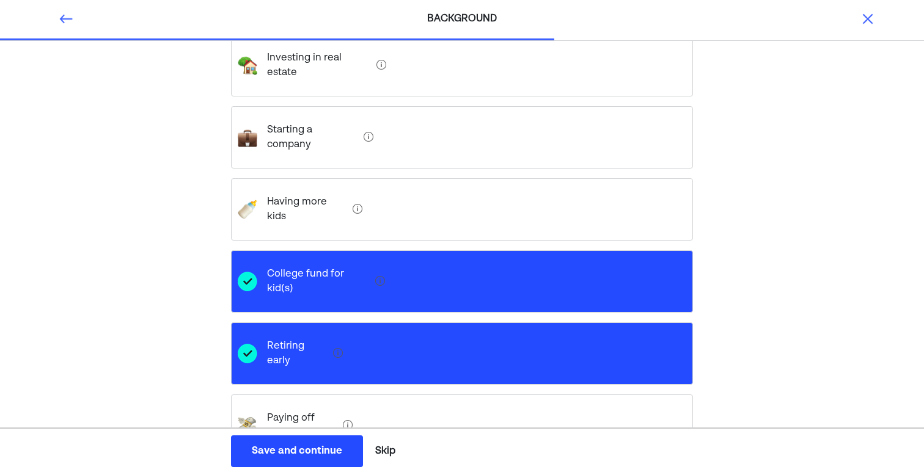
scroll to position [330, 0]
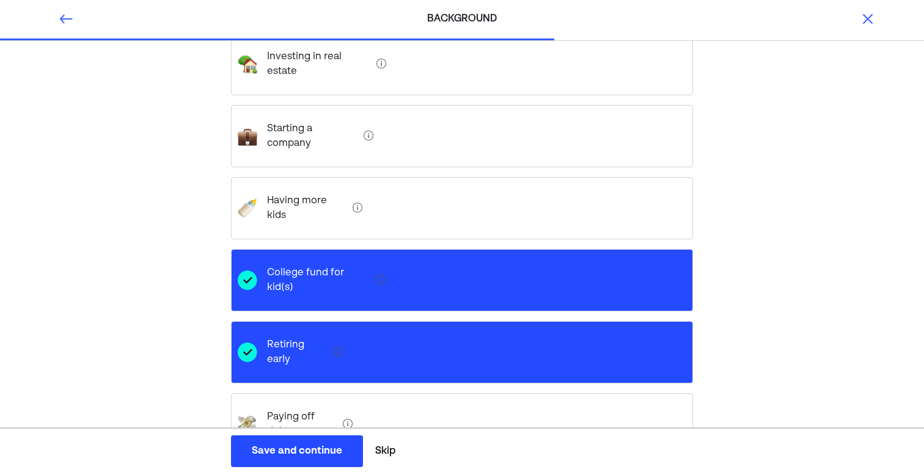
click at [290, 444] on button "Save and continue Save Save and continue" at bounding box center [297, 452] width 132 height 32
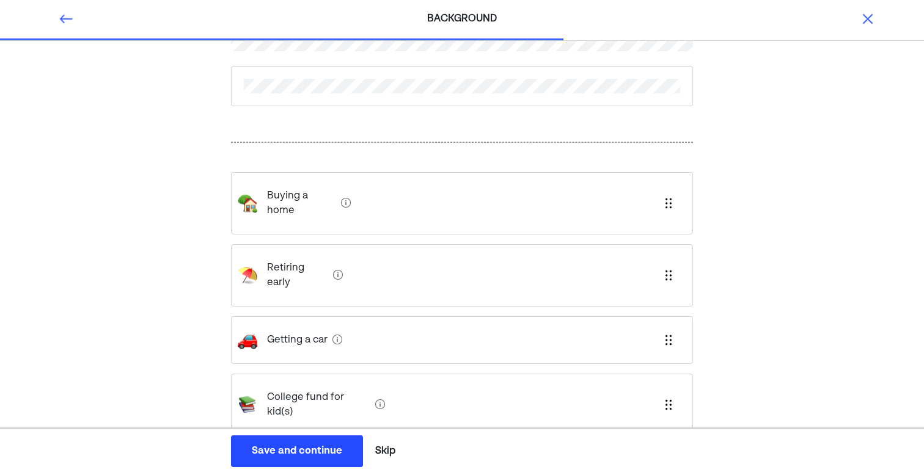
scroll to position [92, 0]
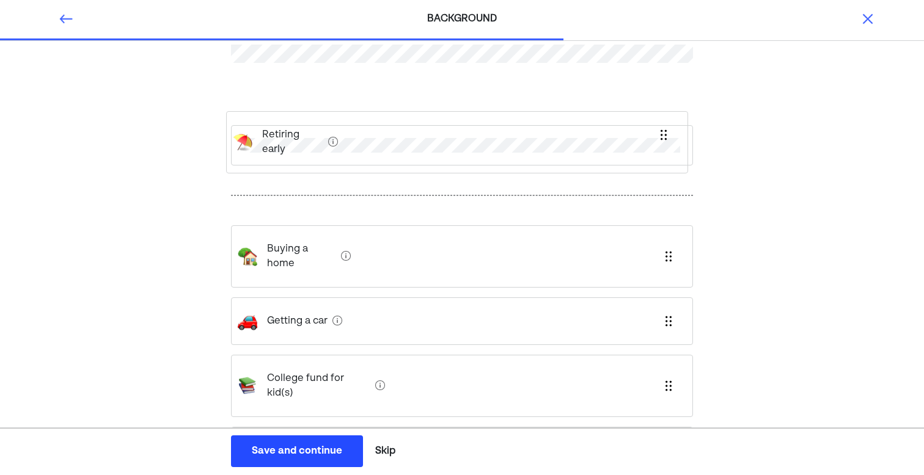
drag, startPoint x: 665, startPoint y: 266, endPoint x: 660, endPoint y: 131, distance: 135.2
click at [660, 131] on div "Buying a home Retiring early Getting a car College fund for kid(s) Travel, 2nd …" at bounding box center [462, 250] width 462 height 593
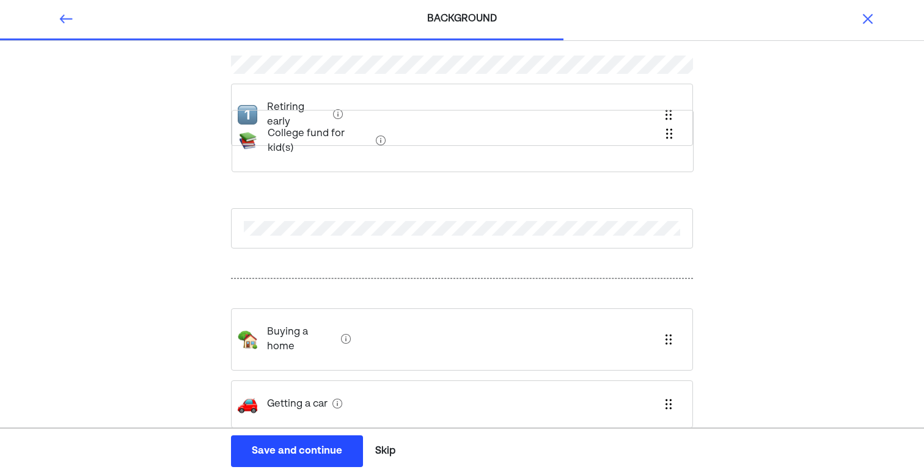
scroll to position [81, 0]
drag, startPoint x: 667, startPoint y: 308, endPoint x: 664, endPoint y: 137, distance: 171.2
click at [664, 140] on div "Retiring early Buying a home Getting a car College fund for kid(s) Travel, 2nd …" at bounding box center [462, 262] width 462 height 593
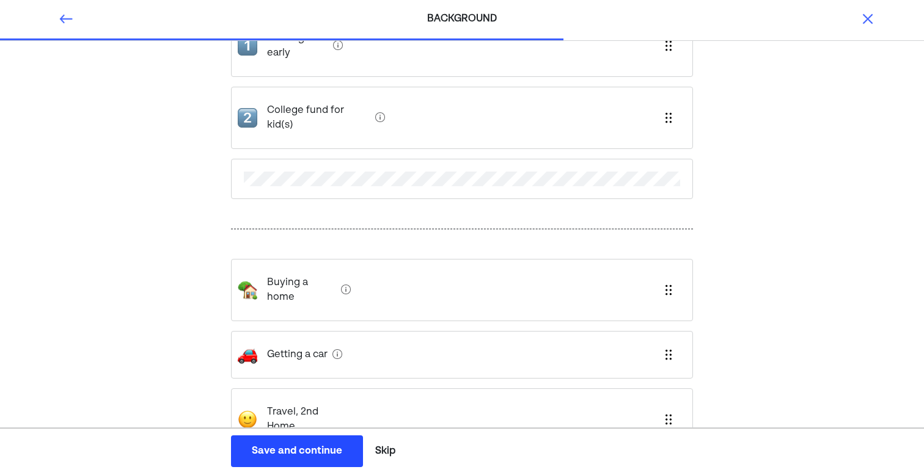
scroll to position [141, 0]
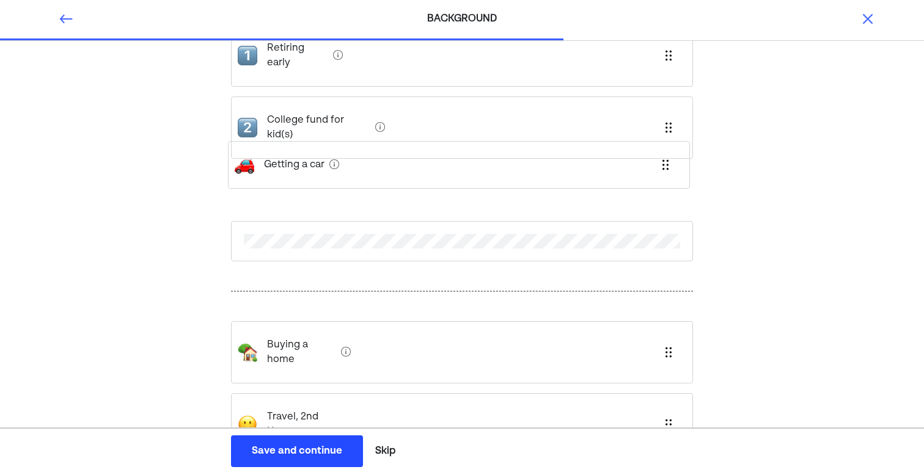
drag, startPoint x: 668, startPoint y: 307, endPoint x: 662, endPoint y: 157, distance: 149.8
click at [664, 159] on div "Retiring early College fund for kid(s) Buying a home Getting a car Travel, 2nd …" at bounding box center [462, 210] width 462 height 608
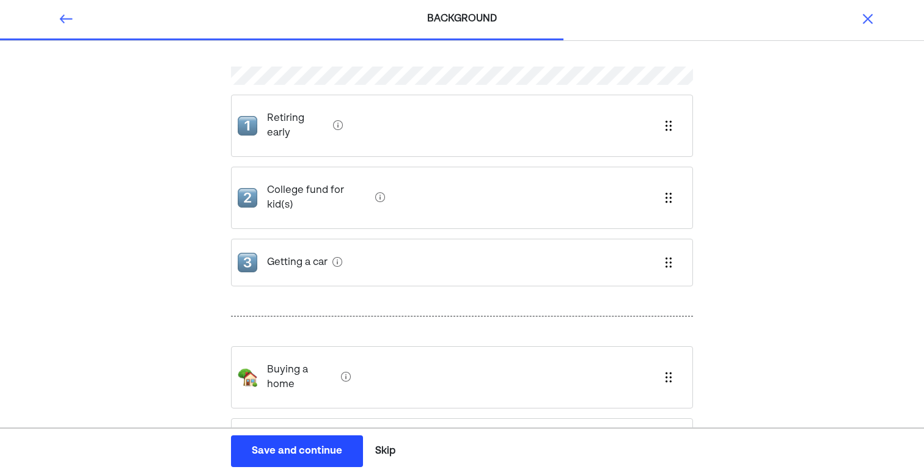
scroll to position [65, 0]
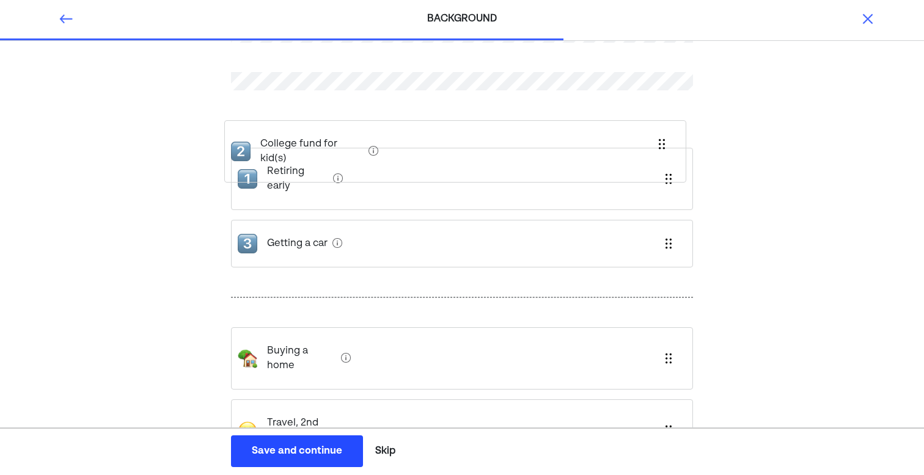
drag, startPoint x: 667, startPoint y: 178, endPoint x: 659, endPoint y: 138, distance: 41.2
click at [659, 138] on div "Retiring early College fund for kid(s) Getting a car" at bounding box center [462, 188] width 462 height 177
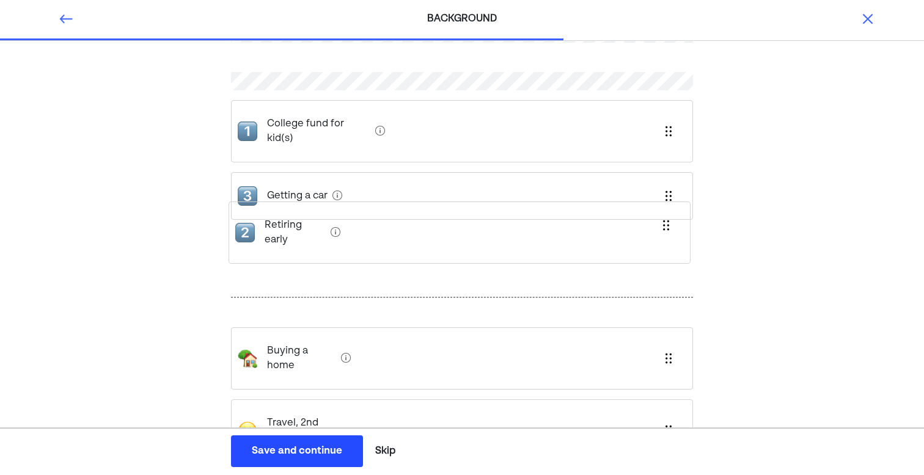
drag, startPoint x: 667, startPoint y: 176, endPoint x: 665, endPoint y: 223, distance: 47.1
click at [665, 223] on div "College fund for kid(s) Retiring early Getting a car" at bounding box center [462, 188] width 462 height 177
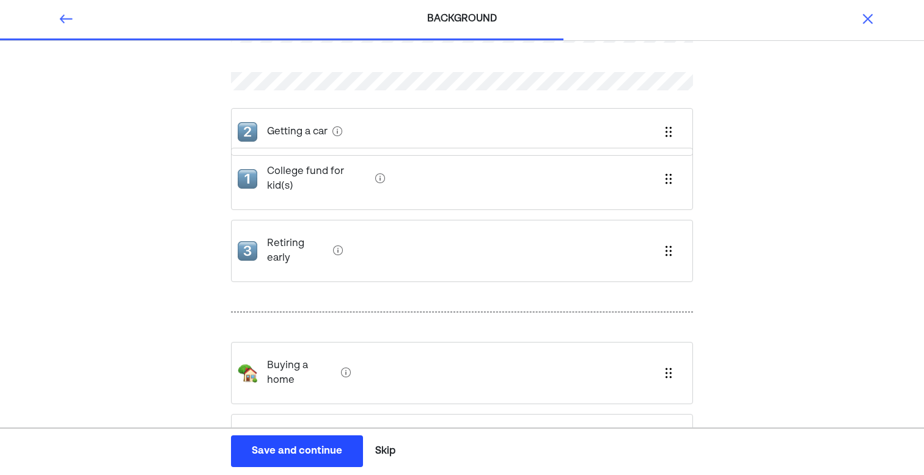
drag, startPoint x: 669, startPoint y: 182, endPoint x: 669, endPoint y: 128, distance: 53.8
click at [669, 128] on div "College fund for kid(s) Getting a car Retiring early" at bounding box center [462, 196] width 462 height 192
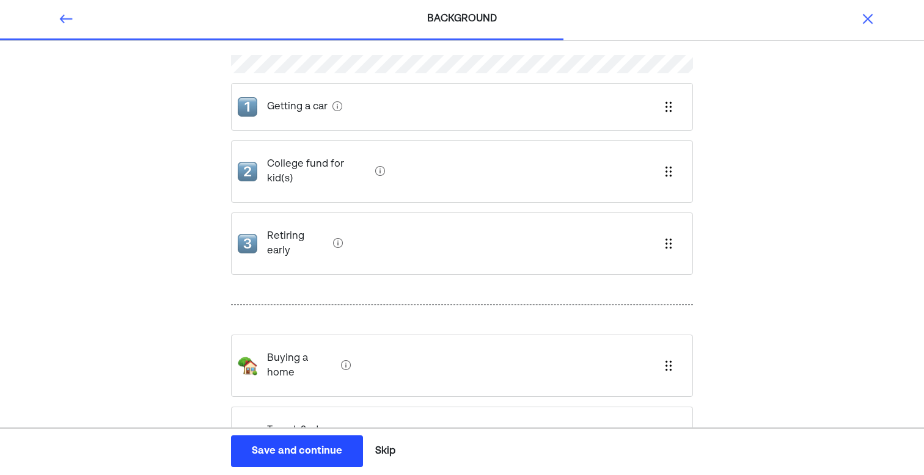
scroll to position [100, 0]
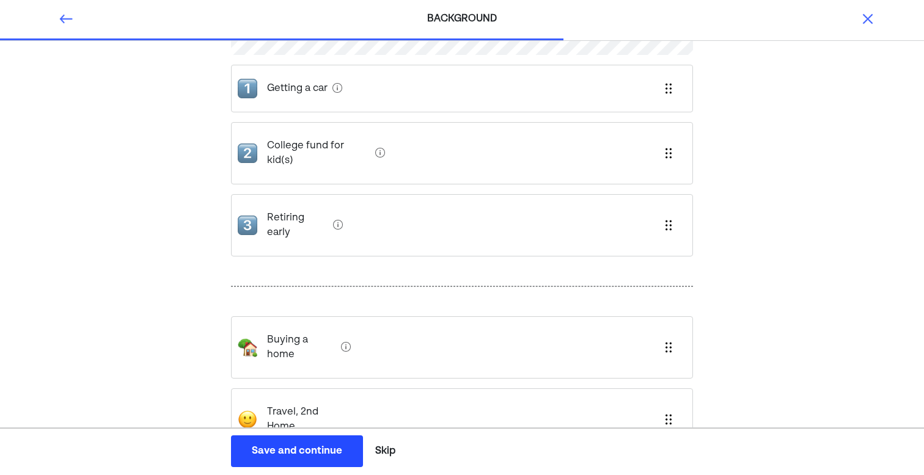
click at [296, 444] on button "Save and continue Save Save and continue" at bounding box center [297, 452] width 132 height 32
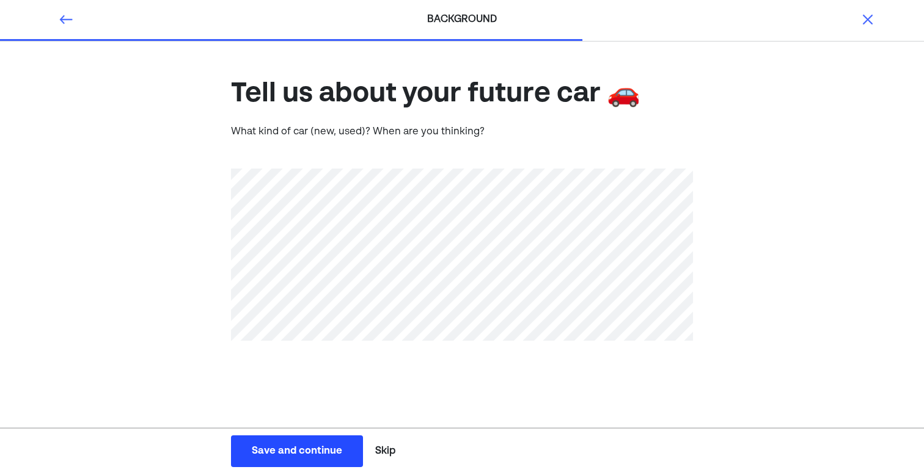
click at [95, 323] on div "Tell us about your future car 🚗 What kind of car (new, used)? When are you thin…" at bounding box center [462, 228] width 924 height 373
click at [288, 442] on button "Save and continue Save Save and continue" at bounding box center [297, 452] width 132 height 32
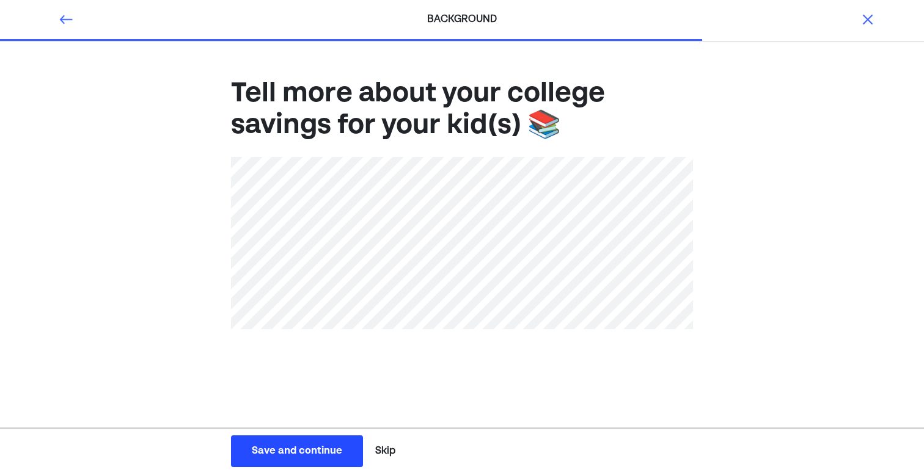
click at [286, 447] on div "Save and continue" at bounding box center [297, 451] width 90 height 15
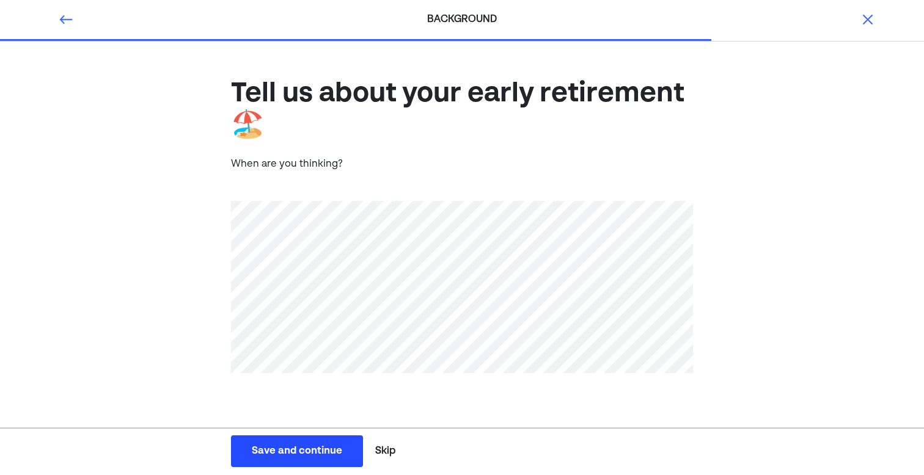
click at [101, 272] on div "Tell us about your early retirement 🏖️ When are you thinking?" at bounding box center [462, 244] width 924 height 405
click at [295, 445] on div "Save and continue" at bounding box center [297, 451] width 90 height 15
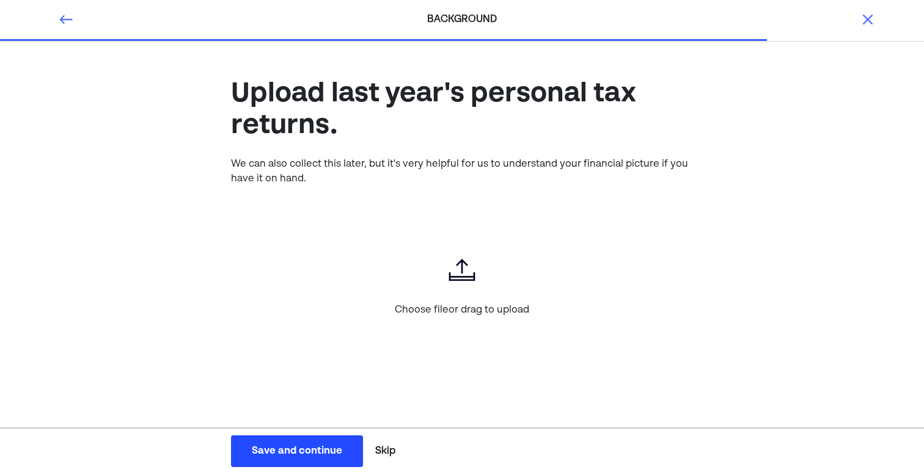
click at [386, 446] on button "Skip" at bounding box center [385, 451] width 30 height 31
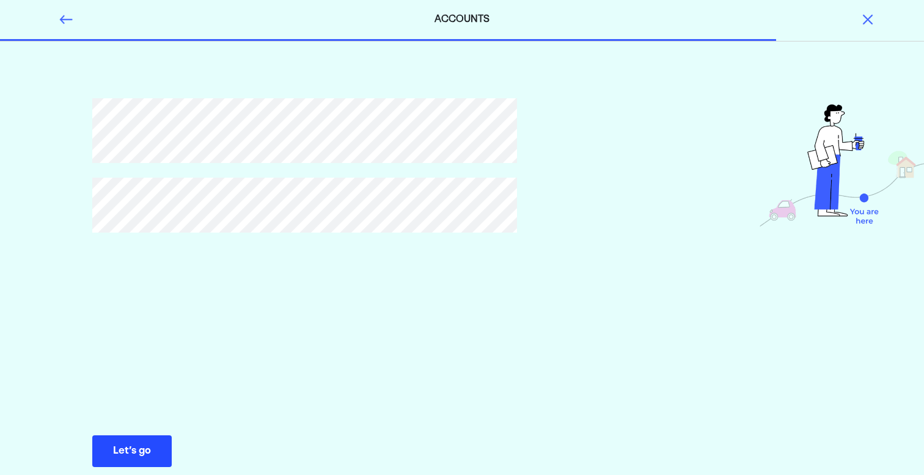
click at [131, 442] on button "Let’s go Save Let’s go" at bounding box center [131, 452] width 79 height 32
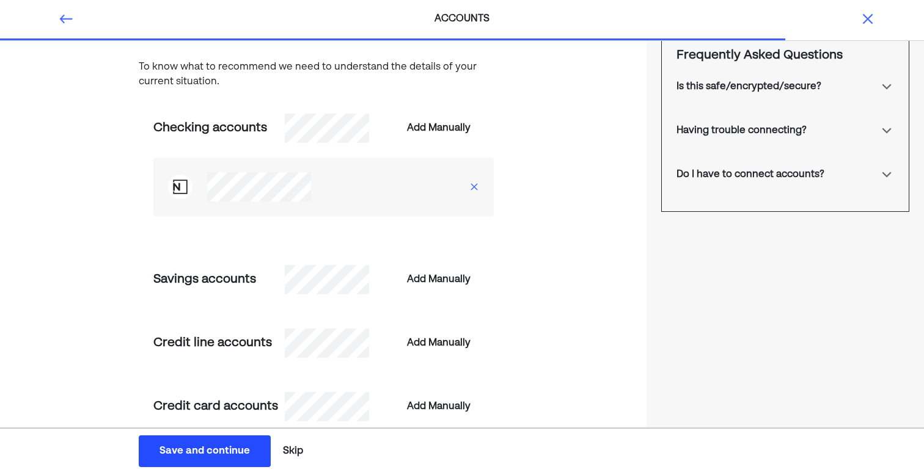
scroll to position [95, 0]
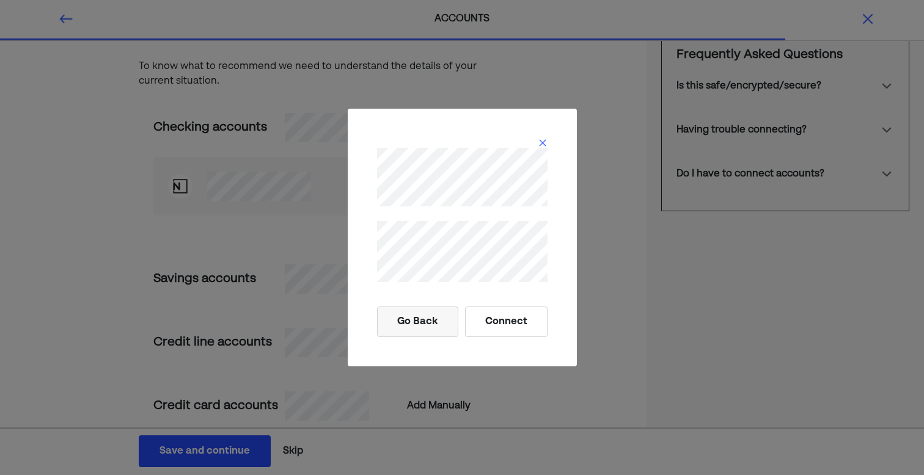
click at [516, 323] on button "Connect" at bounding box center [506, 322] width 83 height 31
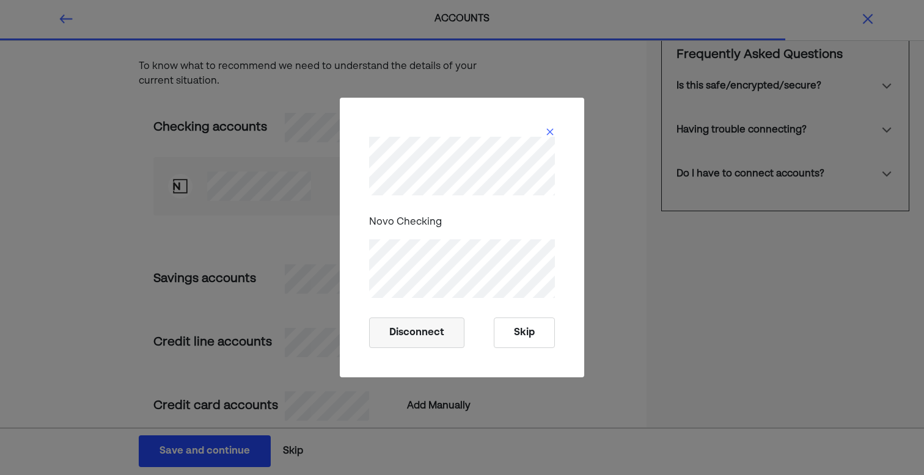
click at [524, 328] on button "Skip" at bounding box center [524, 333] width 61 height 31
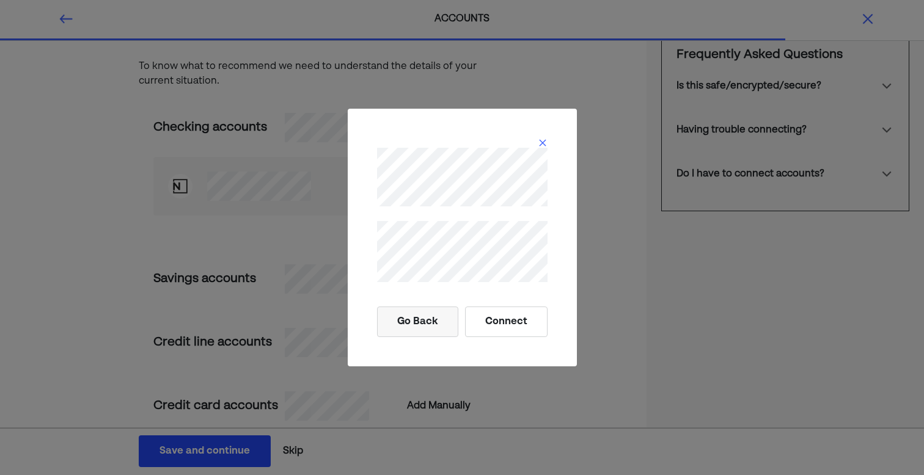
click at [505, 320] on button "Connect" at bounding box center [506, 322] width 83 height 31
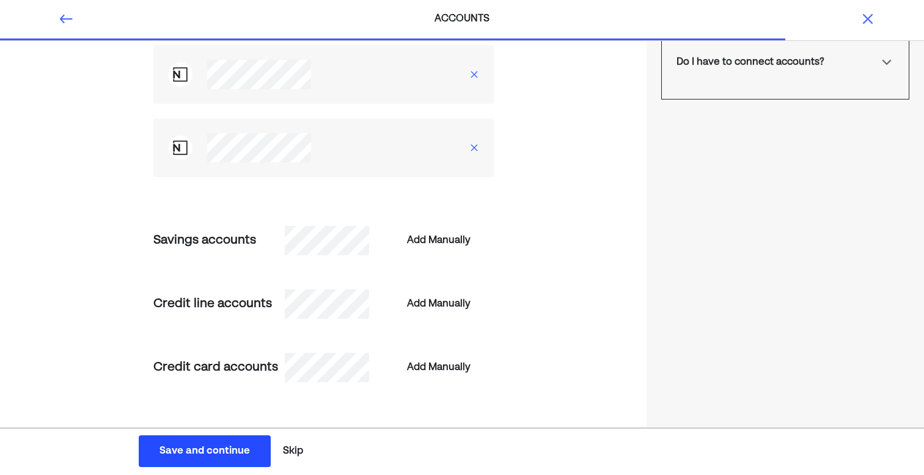
scroll to position [212, 0]
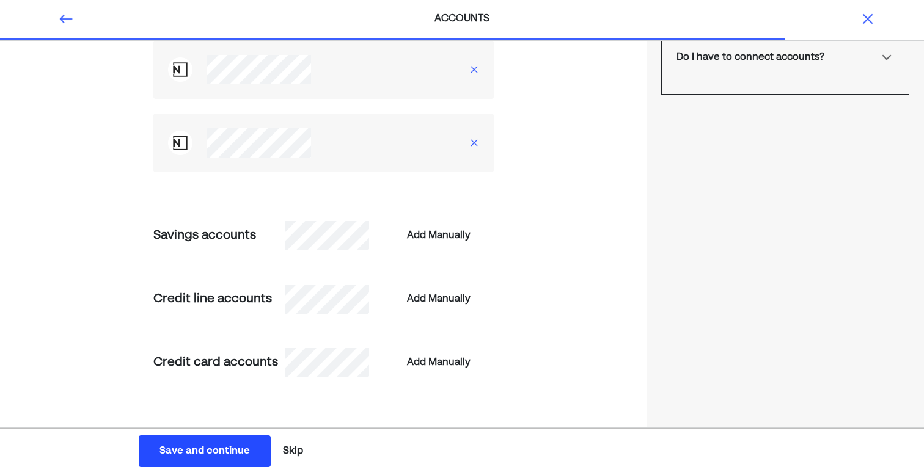
click at [189, 445] on div "Save and continue" at bounding box center [205, 451] width 90 height 15
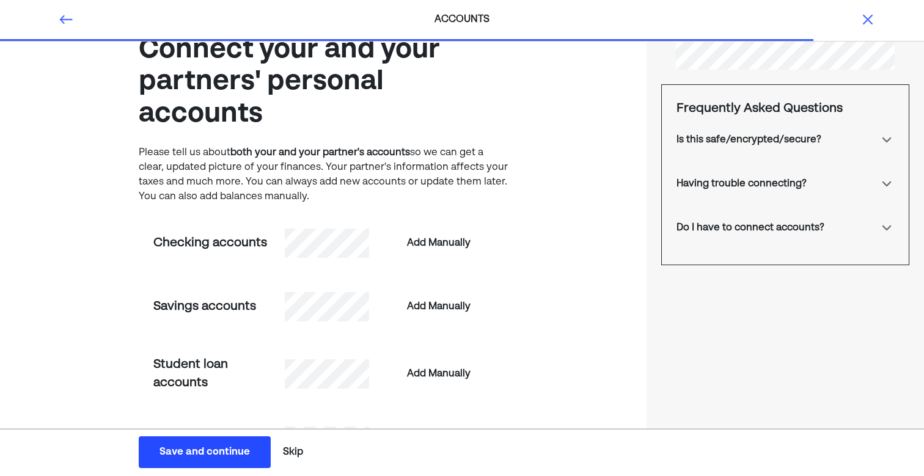
scroll to position [94, 0]
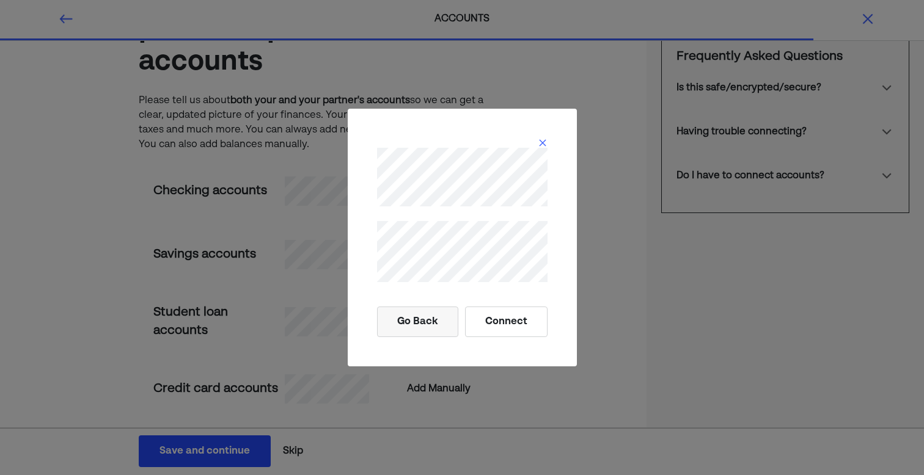
click at [496, 319] on button "Connect" at bounding box center [506, 322] width 83 height 31
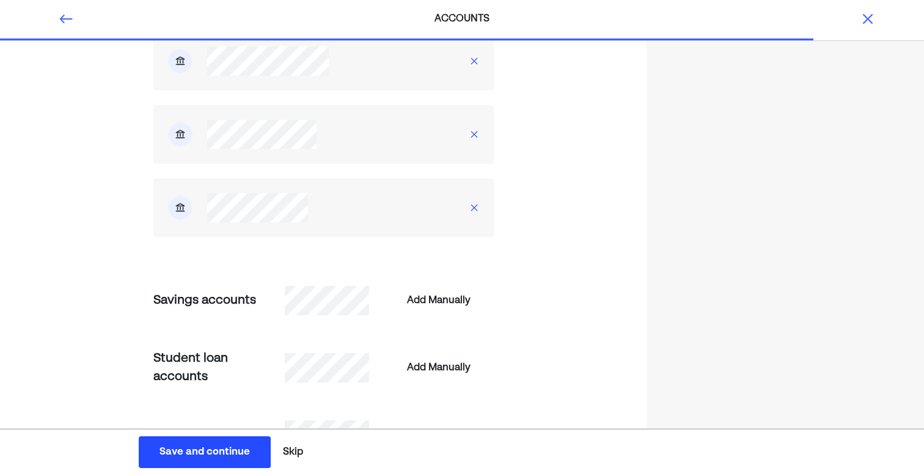
scroll to position [293, 0]
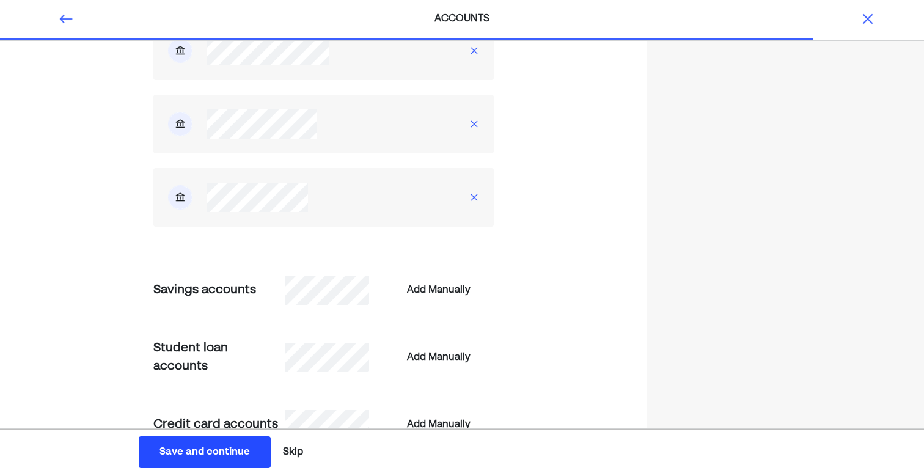
click at [606, 221] on div "Connect your and your partners' personal accounts Please tell us about both you…" at bounding box center [323, 337] width 647 height 1177
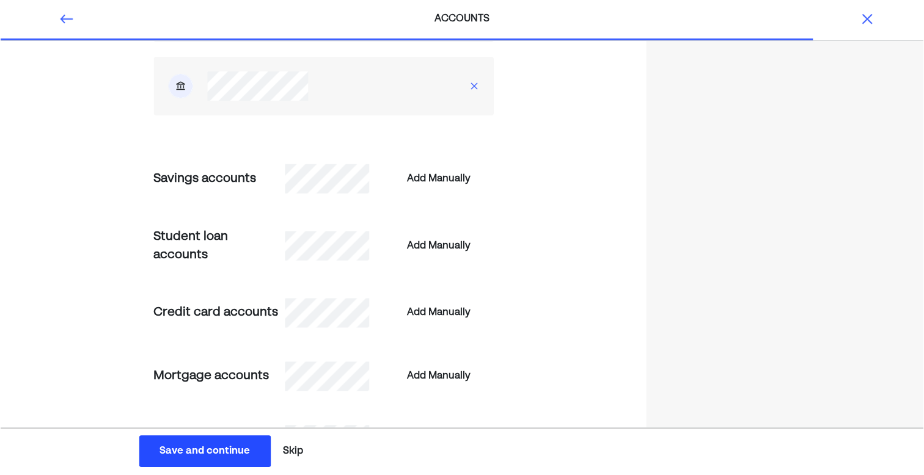
scroll to position [405, 0]
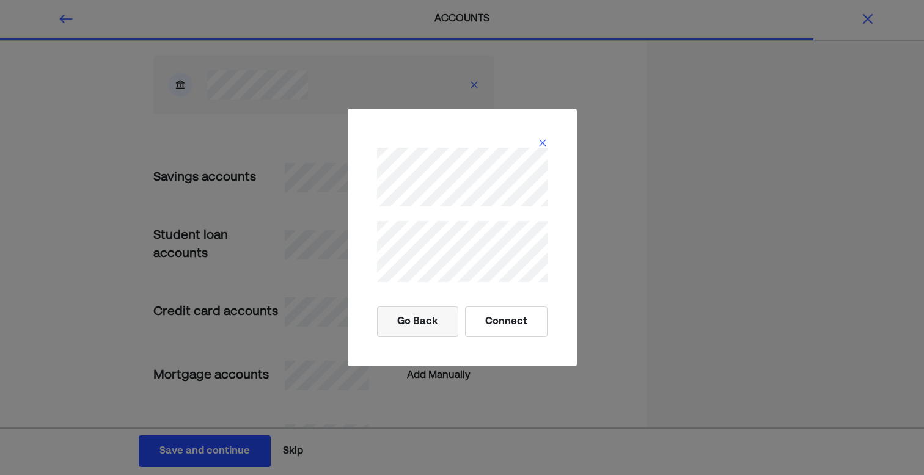
click at [497, 315] on button "Connect" at bounding box center [506, 322] width 83 height 31
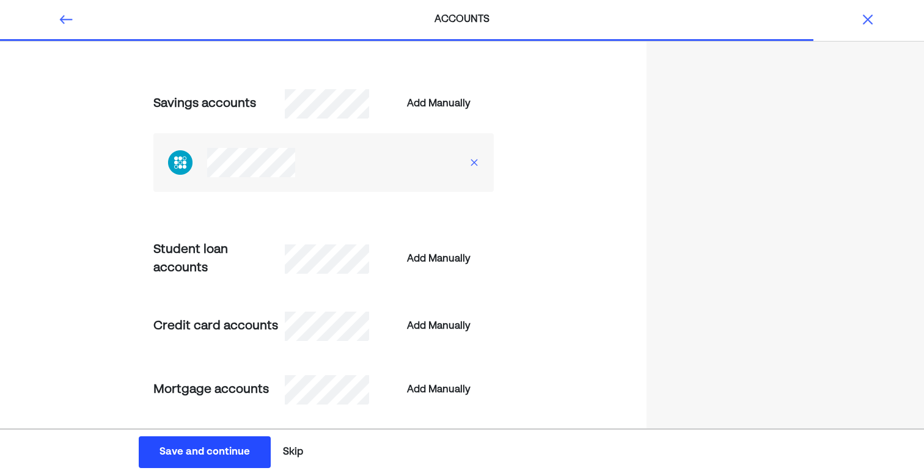
scroll to position [562, 0]
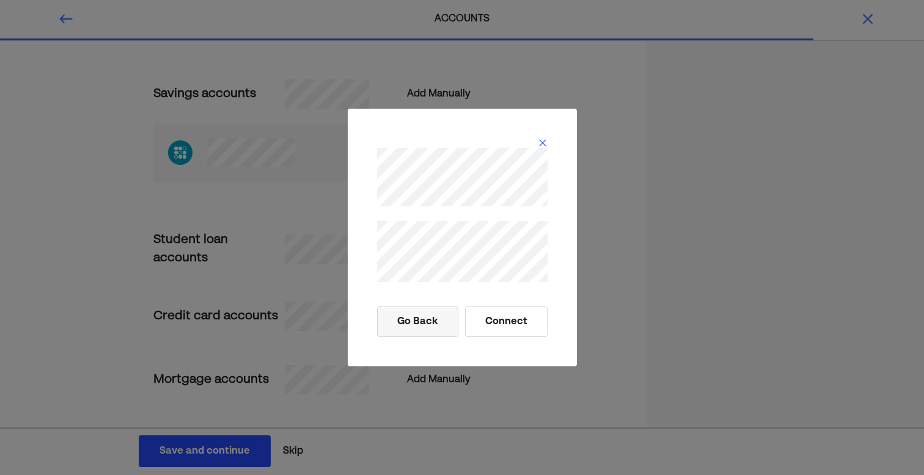
click at [499, 317] on button "Connect" at bounding box center [506, 322] width 83 height 31
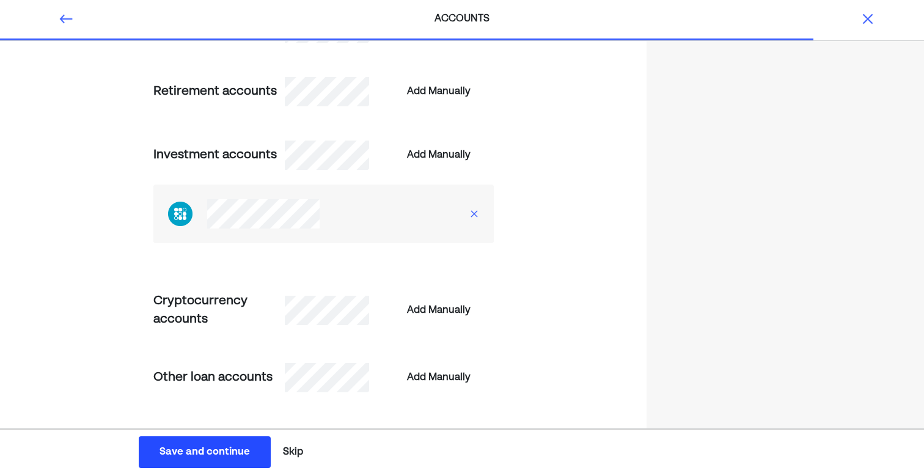
scroll to position [985, 0]
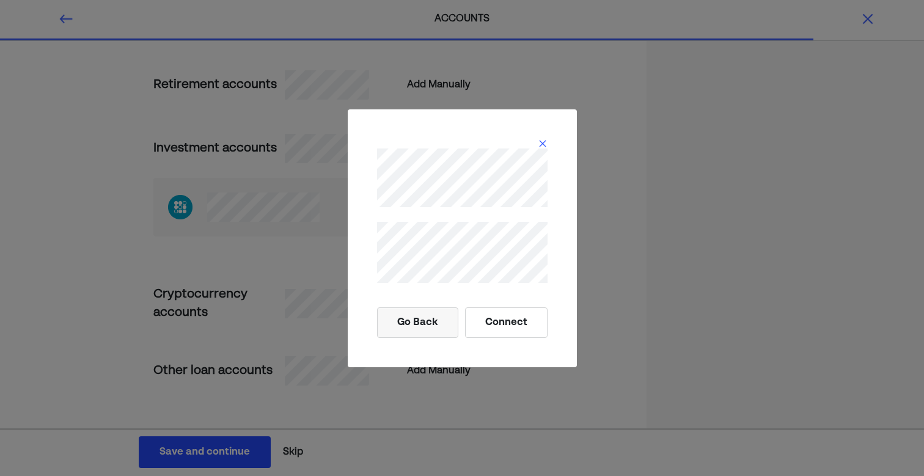
click at [506, 327] on button "Connect" at bounding box center [506, 322] width 83 height 31
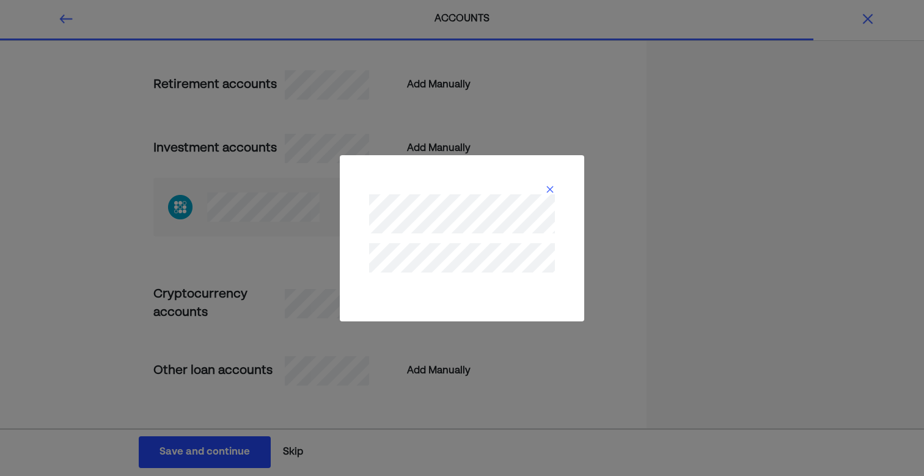
click at [549, 186] on img at bounding box center [550, 190] width 10 height 10
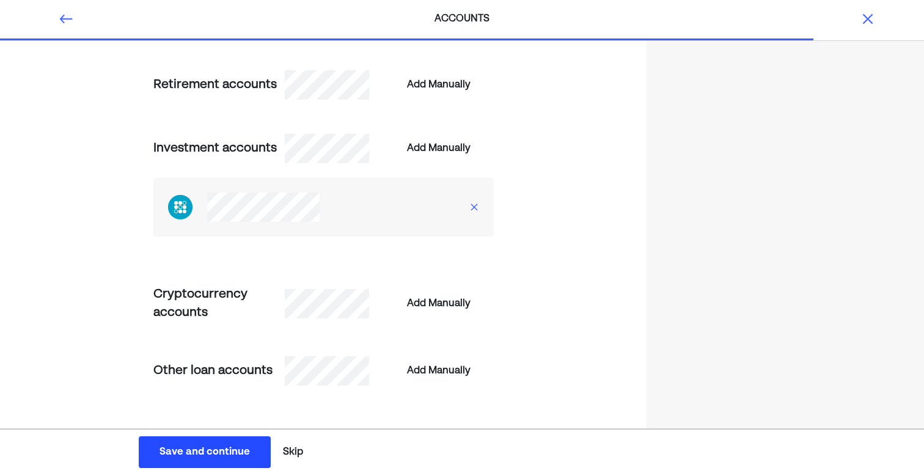
click at [216, 442] on button "Save and continue Save Save and continue" at bounding box center [205, 452] width 132 height 32
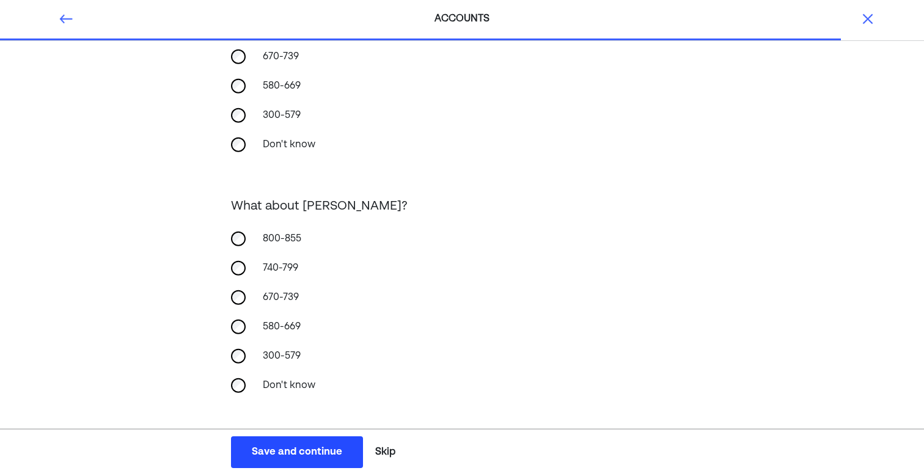
scroll to position [183, 0]
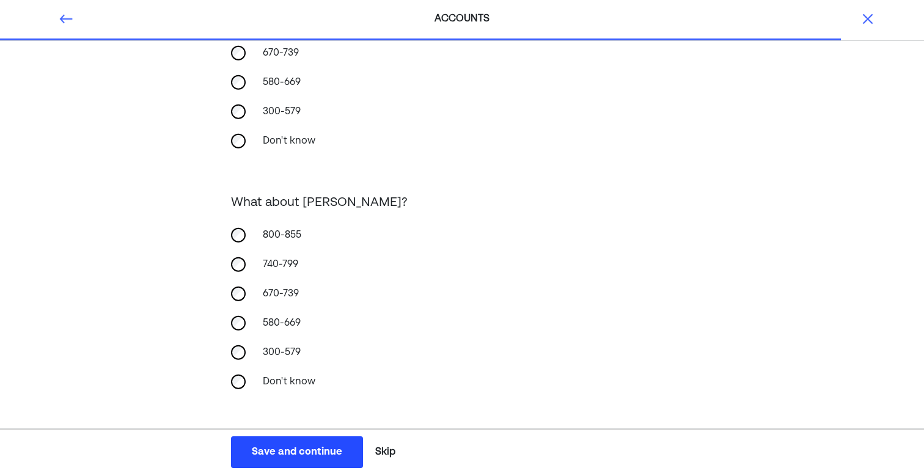
click at [306, 446] on div "Save and continue" at bounding box center [297, 452] width 90 height 15
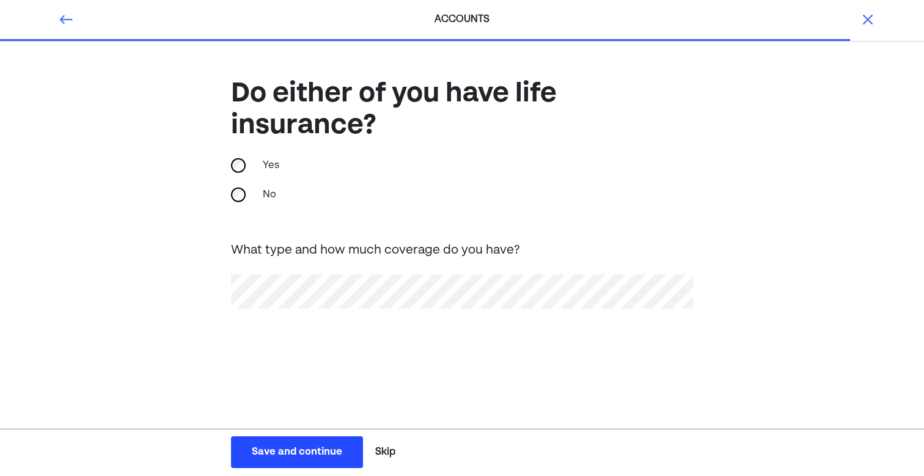
click at [269, 446] on div "Save and continue" at bounding box center [297, 452] width 90 height 15
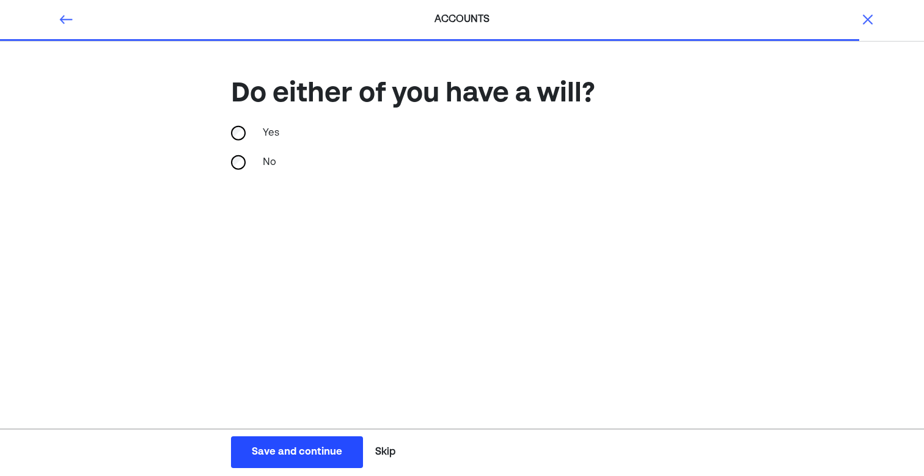
click at [272, 446] on div "Save and continue" at bounding box center [297, 452] width 90 height 15
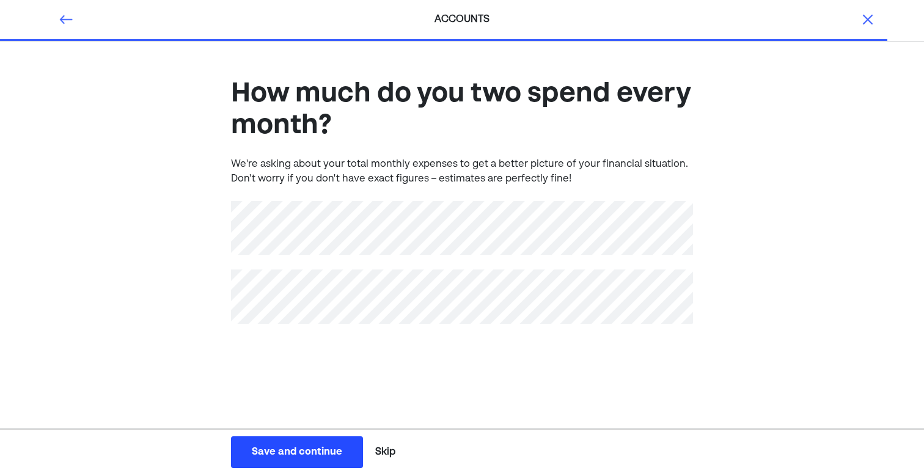
click at [144, 357] on div "How much do you two spend every month? We're asking about your total monthly ex…" at bounding box center [462, 220] width 924 height 356
click at [296, 447] on div "Save and continue" at bounding box center [297, 452] width 90 height 15
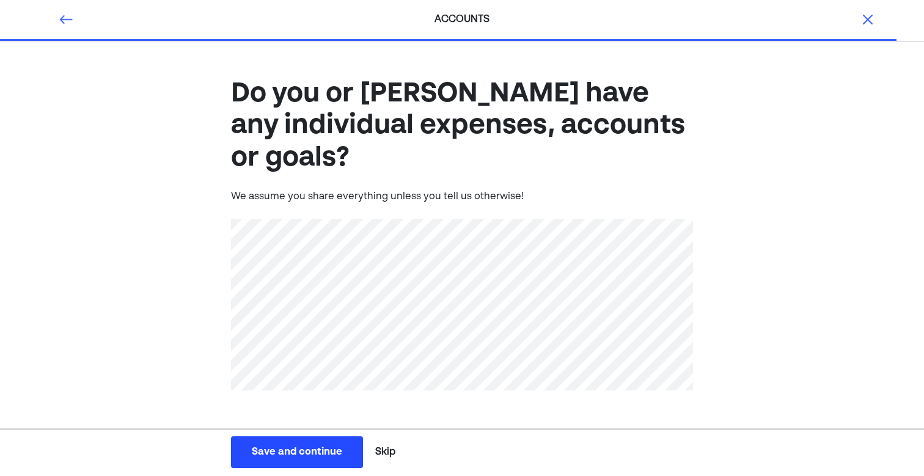
click at [290, 443] on button "Save and continue Save Save and continue" at bounding box center [297, 452] width 132 height 32
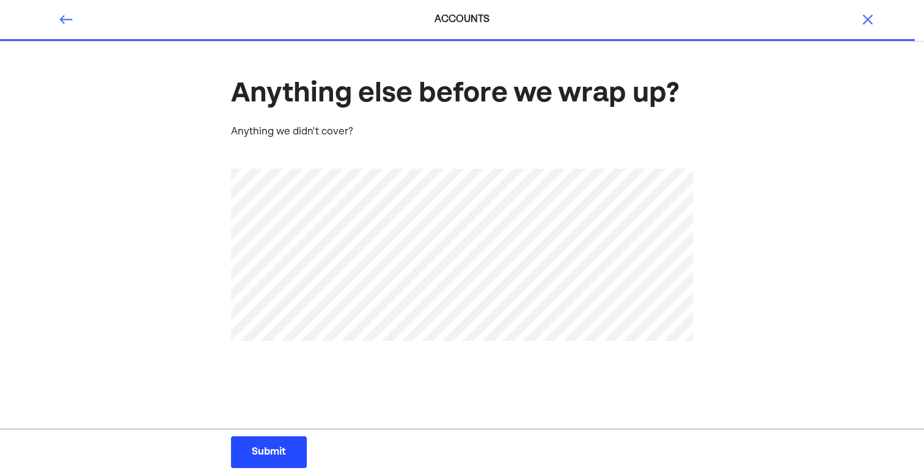
click at [259, 444] on button "Submit Submit Submit" at bounding box center [269, 452] width 76 height 32
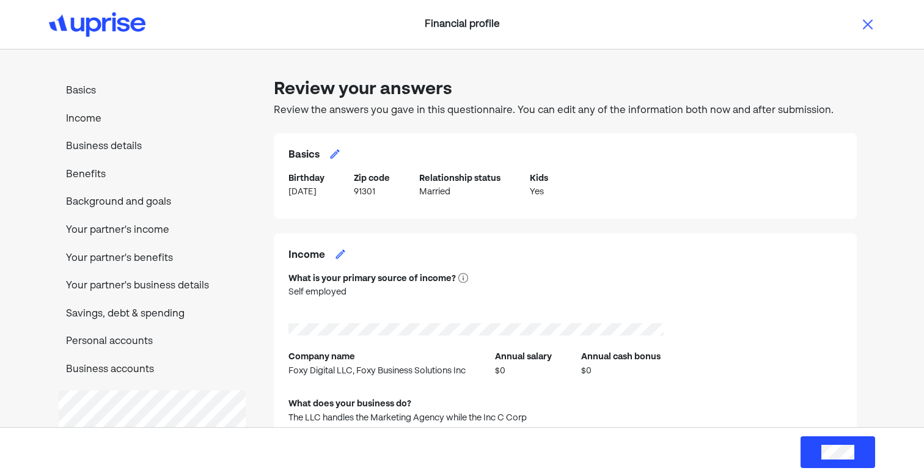
click at [856, 455] on button at bounding box center [838, 452] width 75 height 32
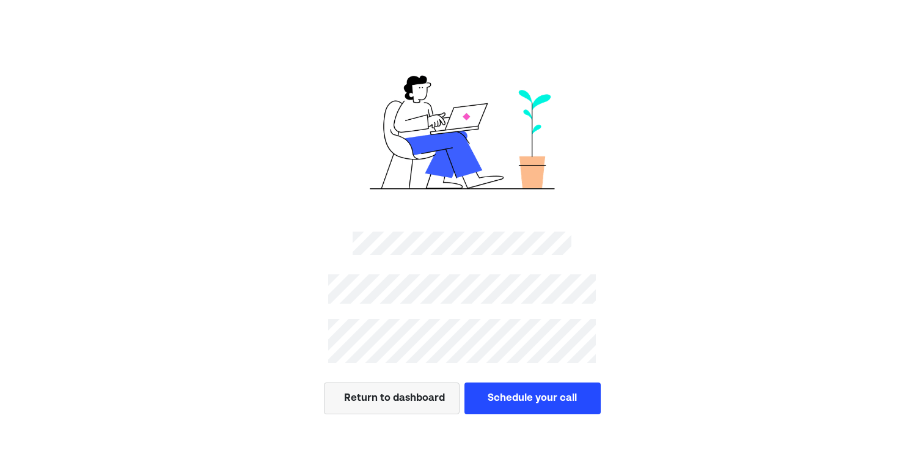
click at [552, 392] on button "Schedule your call" at bounding box center [532, 399] width 136 height 32
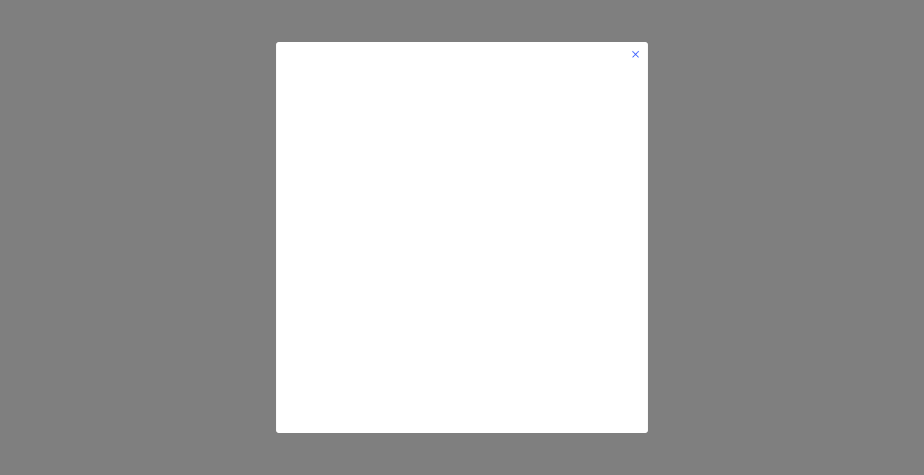
click at [637, 52] on img at bounding box center [636, 55] width 10 height 10
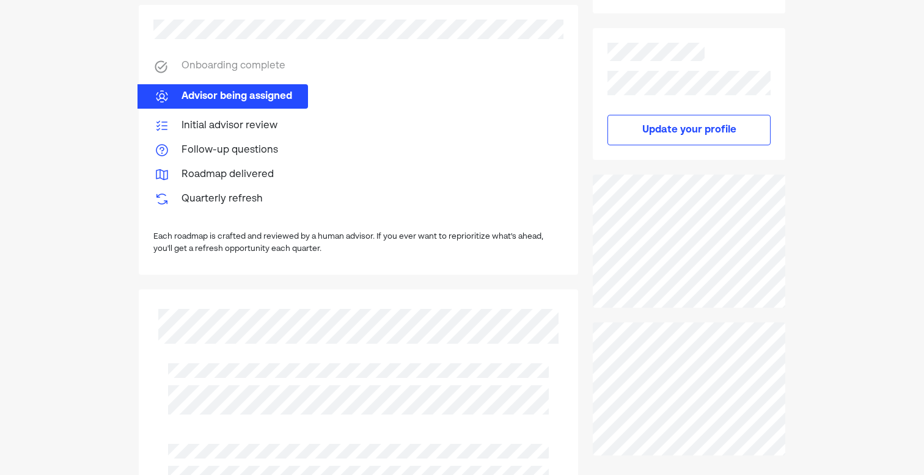
scroll to position [310, 0]
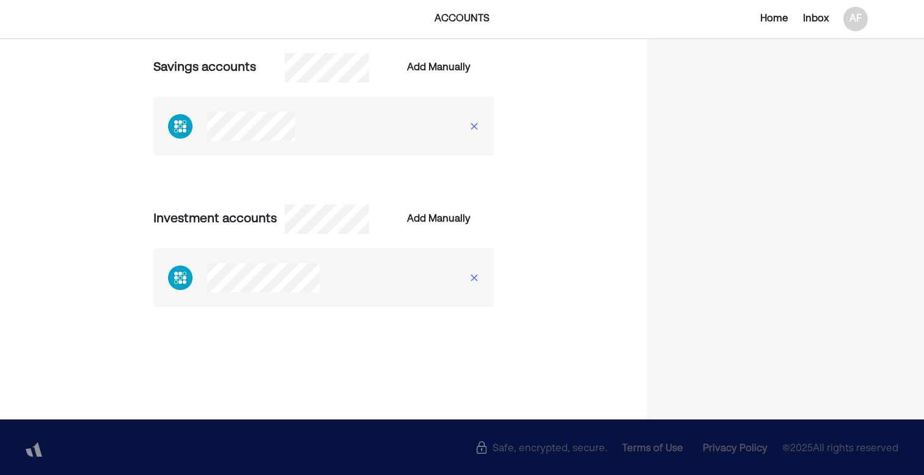
scroll to position [644, 0]
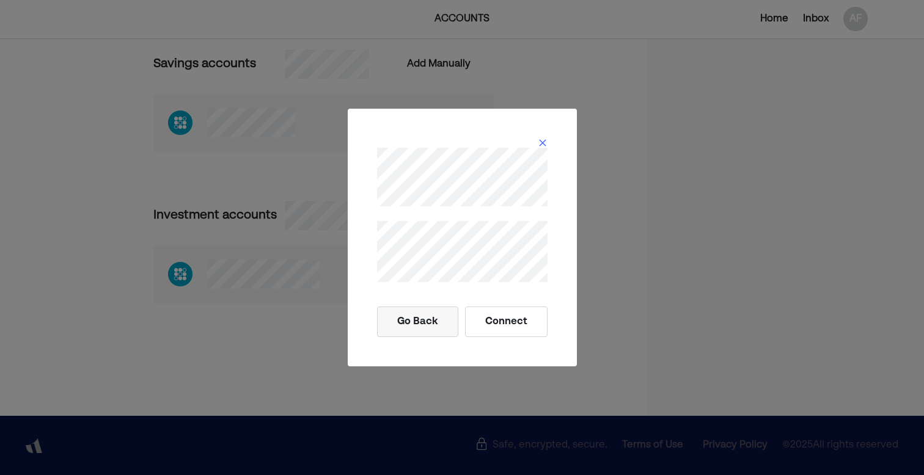
click at [506, 316] on button "Connect" at bounding box center [506, 322] width 83 height 31
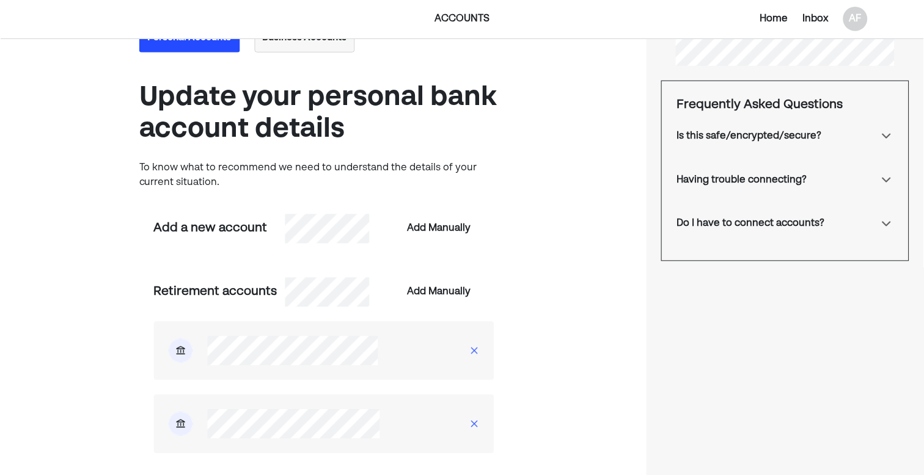
scroll to position [42, 0]
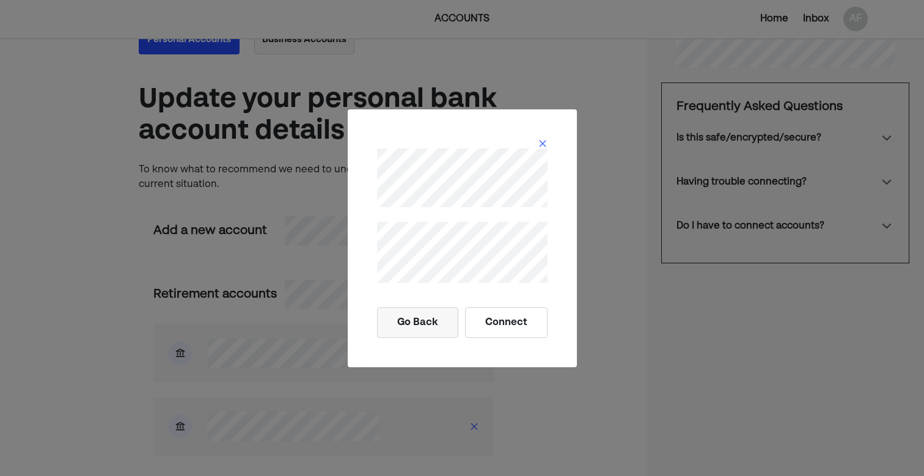
click at [518, 317] on button "Connect" at bounding box center [506, 322] width 83 height 31
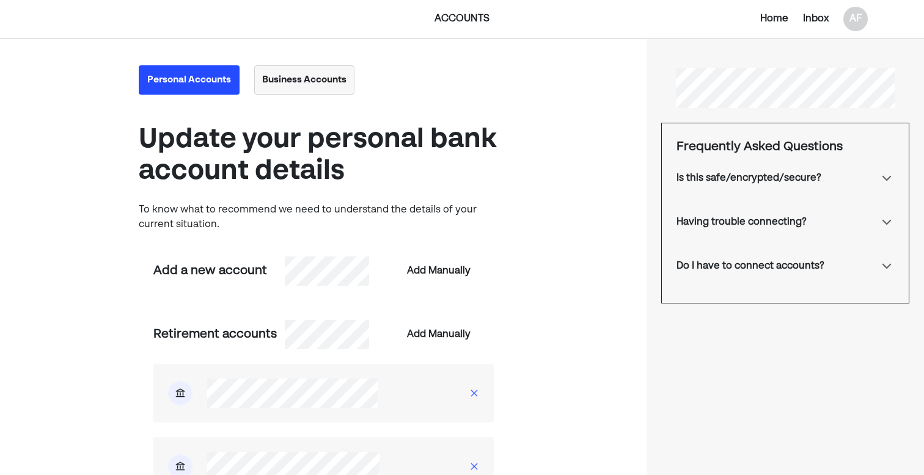
scroll to position [0, 0]
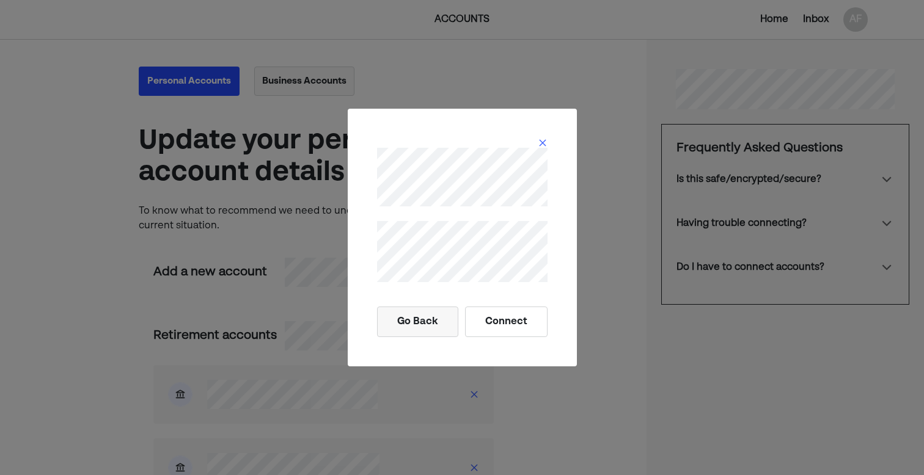
click at [512, 326] on button "Connect" at bounding box center [506, 322] width 83 height 31
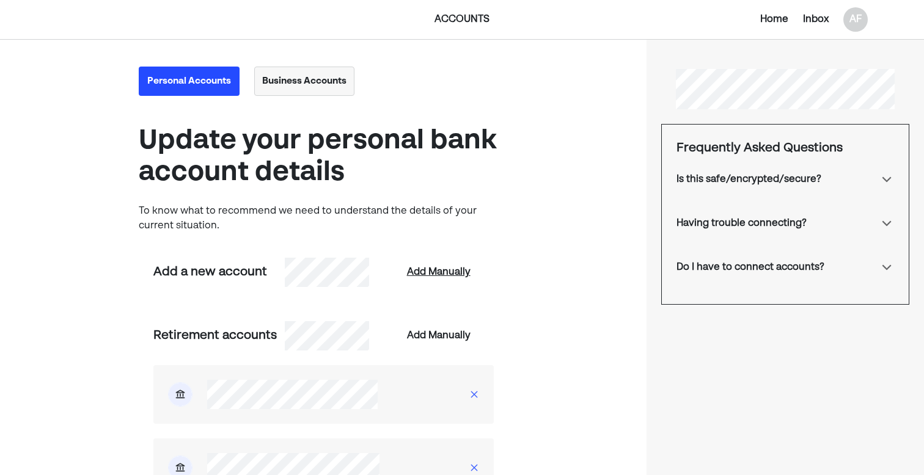
click at [445, 273] on div "Add Manually" at bounding box center [439, 272] width 64 height 15
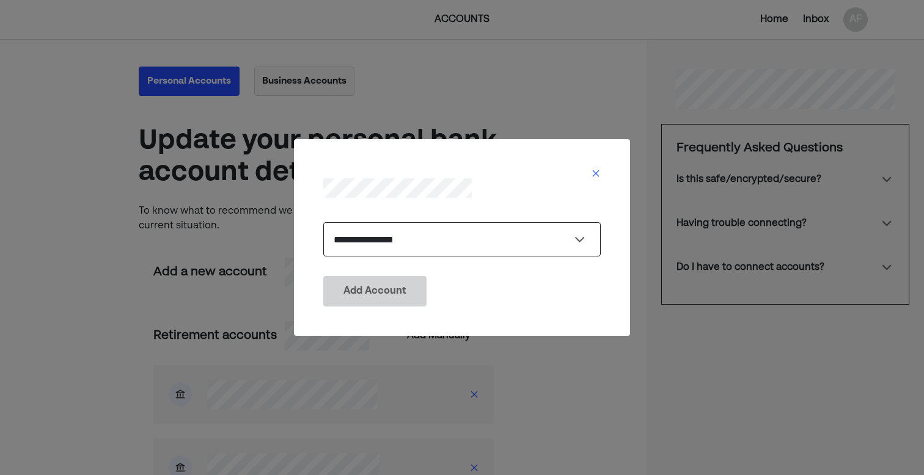
click at [420, 245] on select "**********" at bounding box center [461, 239] width 277 height 34
click at [323, 222] on select "**********" at bounding box center [461, 239] width 277 height 34
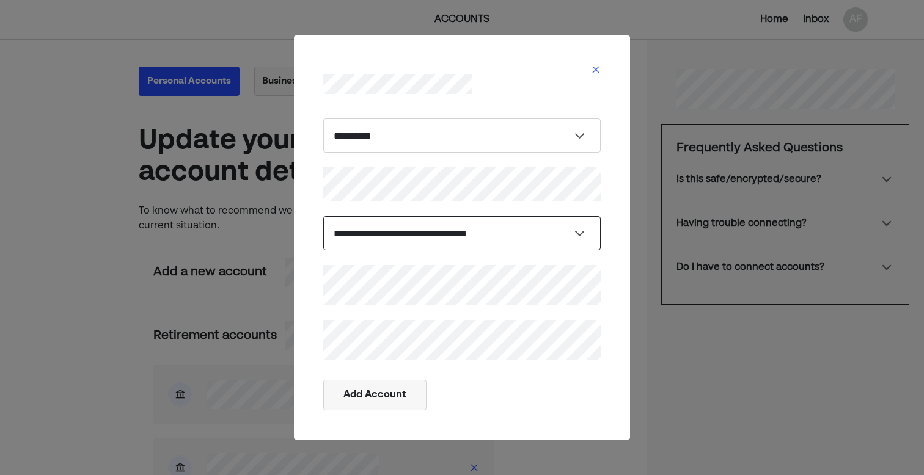
click at [377, 230] on select "**********" at bounding box center [461, 233] width 277 height 34
click at [361, 230] on select "**********" at bounding box center [461, 233] width 277 height 34
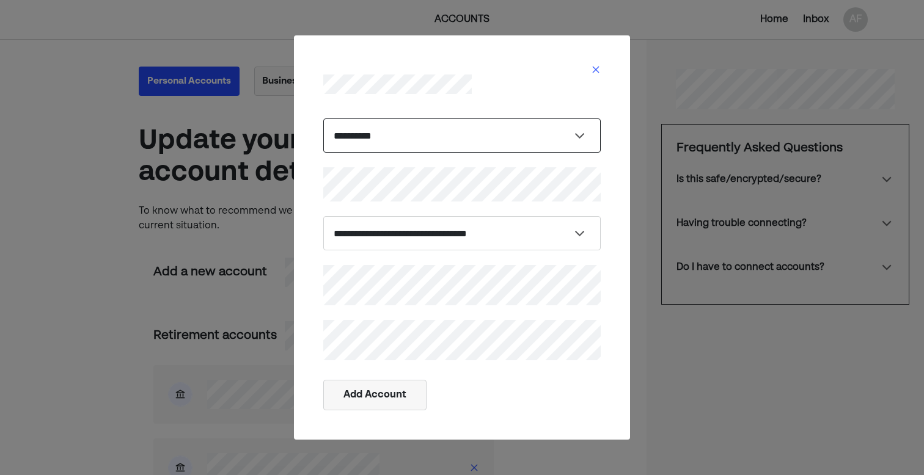
click at [404, 135] on select "**********" at bounding box center [461, 136] width 277 height 34
select select "**********"
click at [323, 153] on select "**********" at bounding box center [461, 136] width 277 height 34
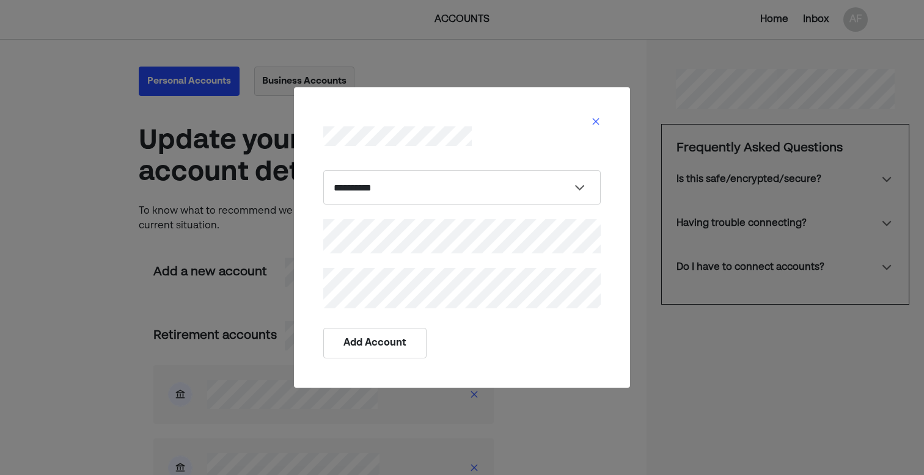
click at [389, 342] on button "Add Account" at bounding box center [374, 343] width 103 height 31
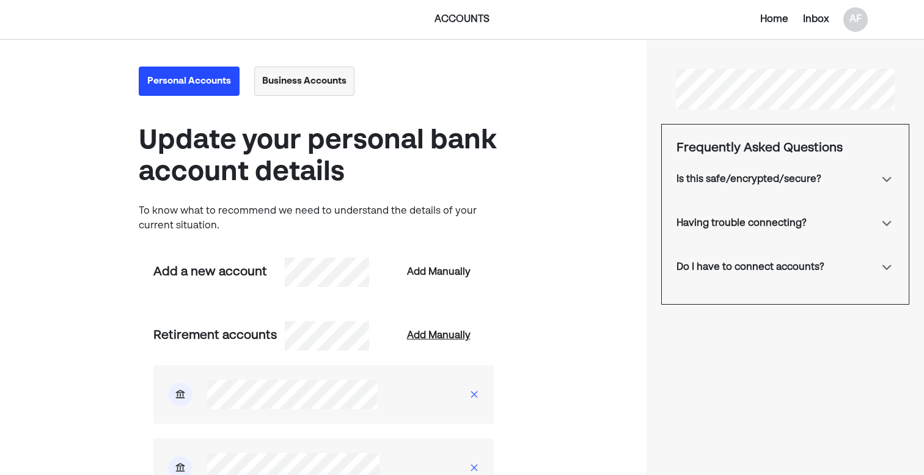
click at [450, 339] on div "Add Manually" at bounding box center [439, 336] width 64 height 15
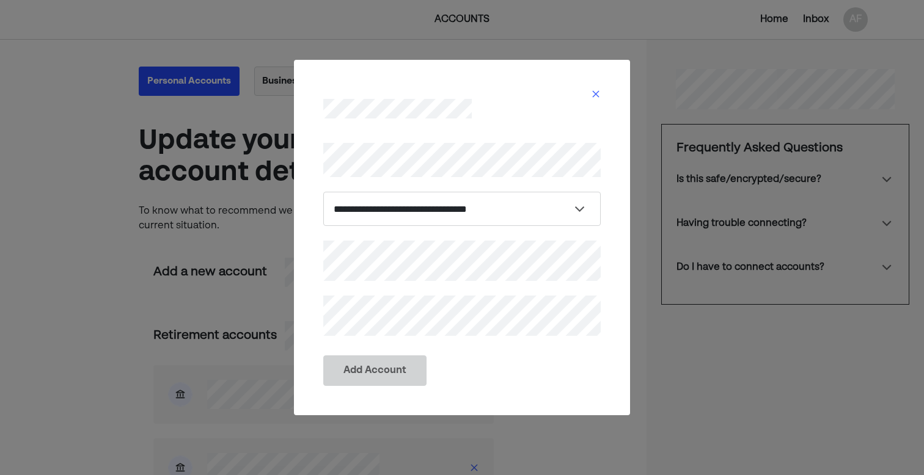
scroll to position [6, 0]
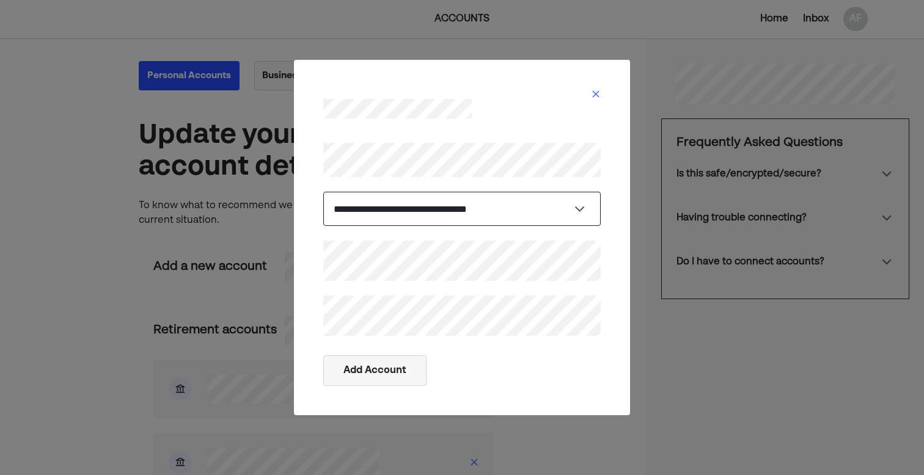
click at [420, 215] on select "**********" at bounding box center [461, 209] width 277 height 34
select select "**********"
click at [323, 192] on select "**********" at bounding box center [461, 209] width 277 height 34
click at [383, 366] on button "Add Account" at bounding box center [374, 371] width 103 height 31
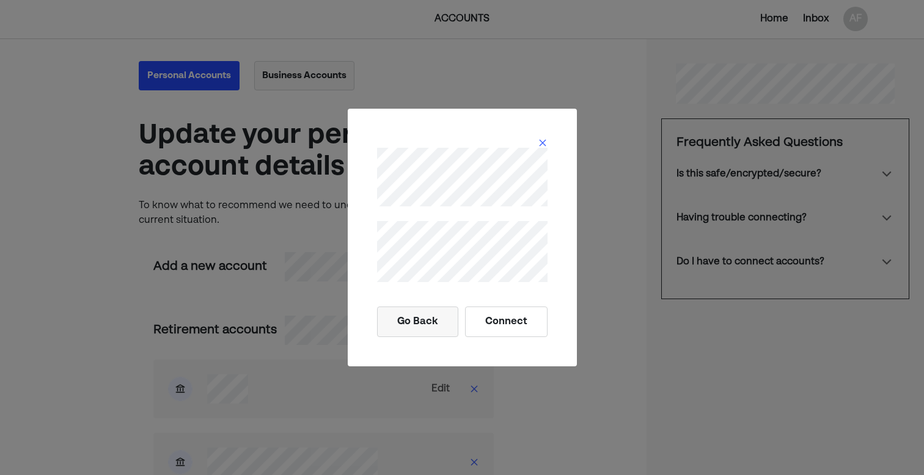
click at [505, 317] on button "Connect" at bounding box center [506, 322] width 83 height 31
